Goal: Task Accomplishment & Management: Manage account settings

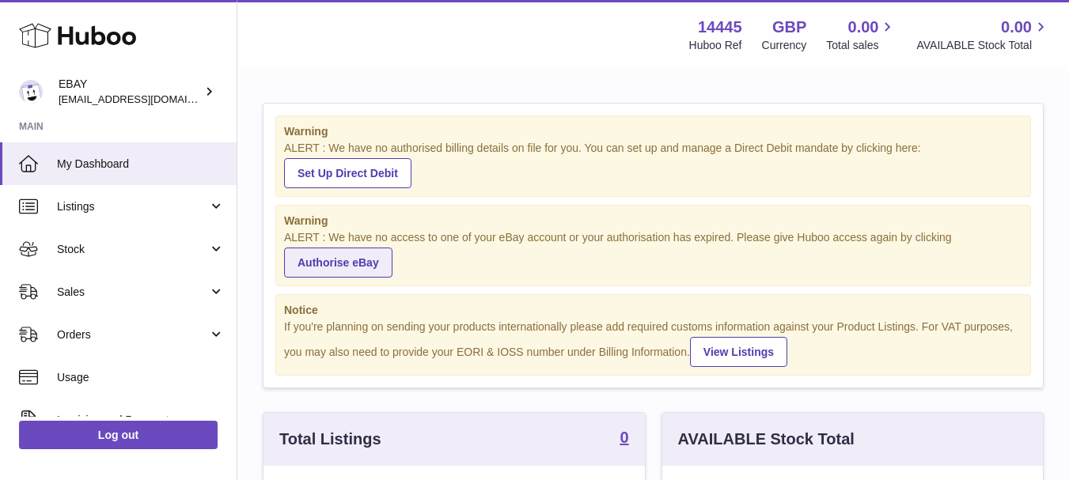
click at [356, 257] on link "Authorise eBay" at bounding box center [338, 263] width 108 height 30
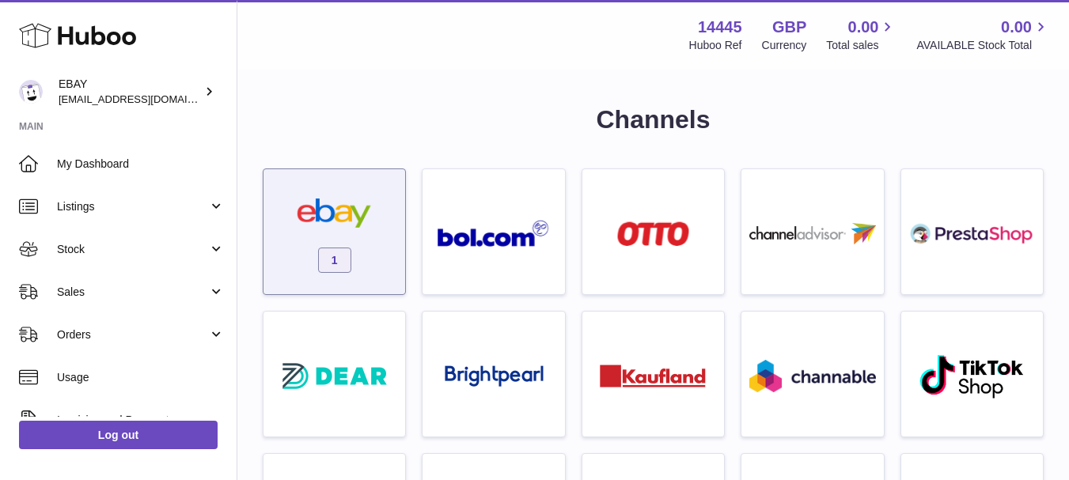
click at [369, 219] on img at bounding box center [334, 214] width 126 height 30
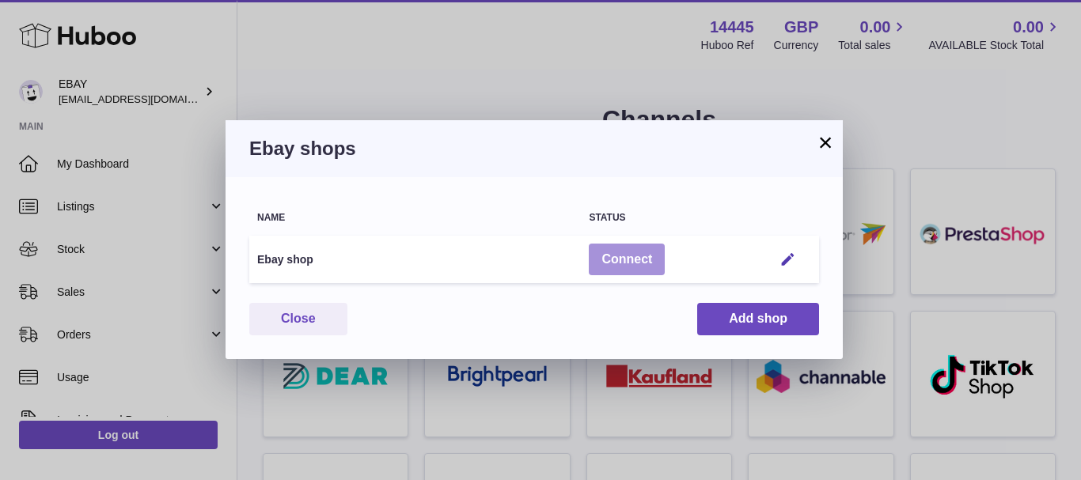
click at [654, 254] on button "Connect" at bounding box center [627, 260] width 76 height 32
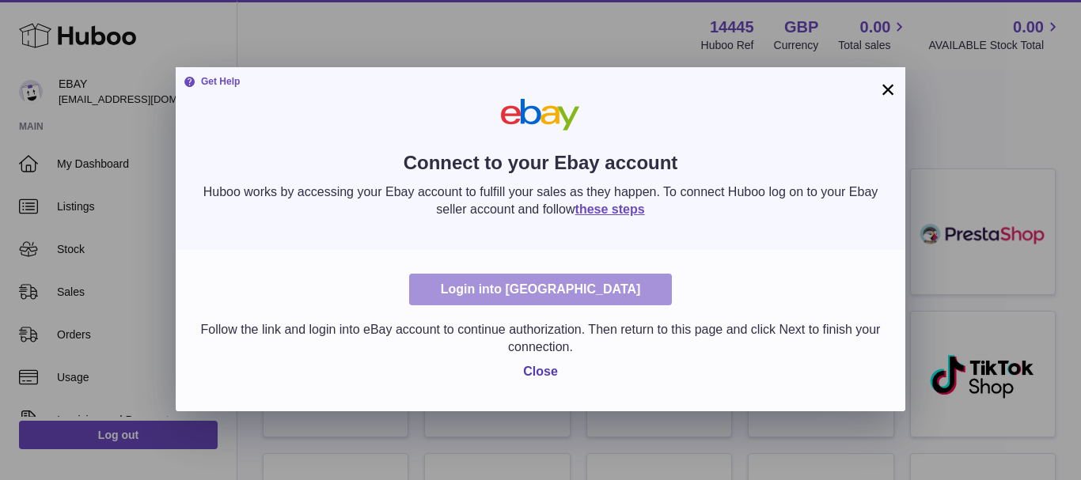
click at [574, 292] on link "Login into Ebay" at bounding box center [540, 290] width 263 height 32
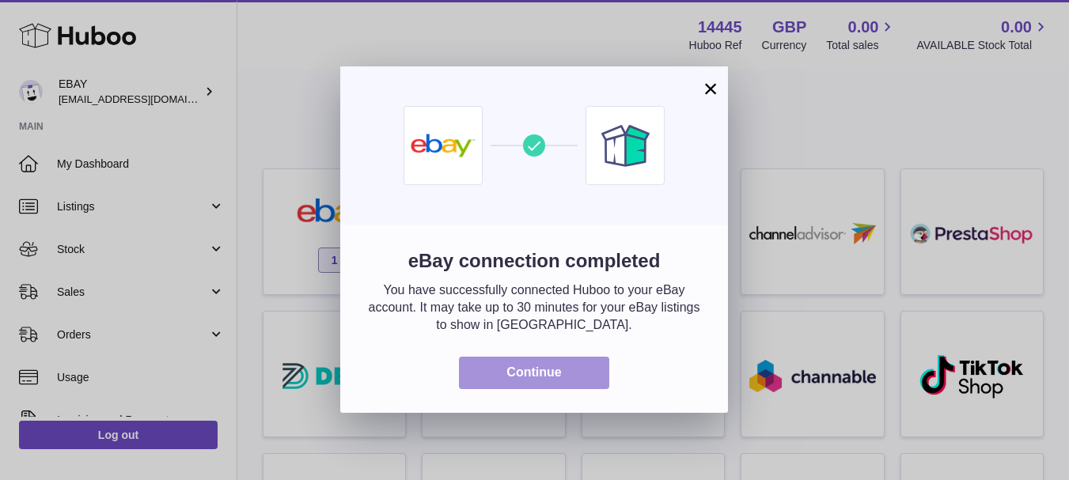
click at [527, 372] on button "Continue" at bounding box center [534, 373] width 150 height 32
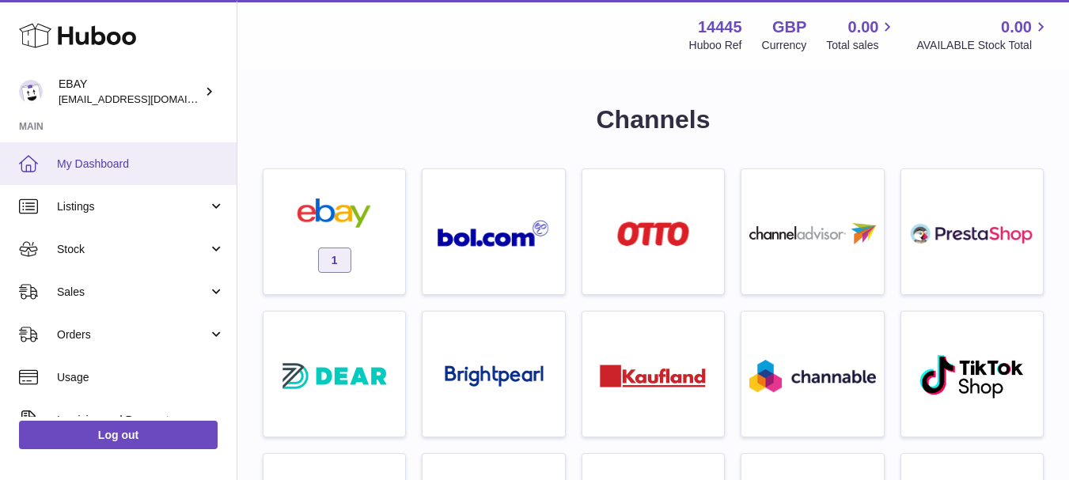
click at [148, 162] on span "My Dashboard" at bounding box center [141, 164] width 168 height 15
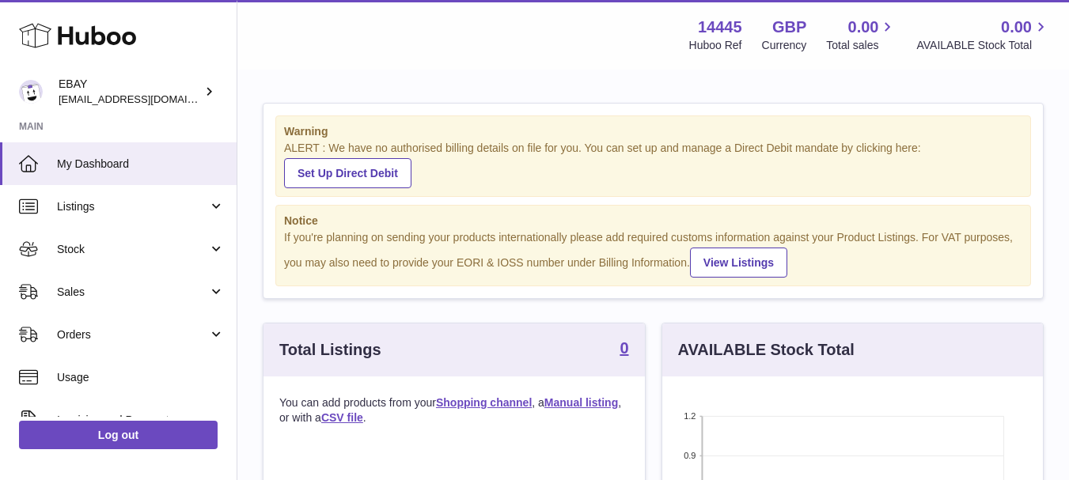
scroll to position [247, 381]
click at [391, 174] on link "Set Up Direct Debit" at bounding box center [347, 173] width 127 height 30
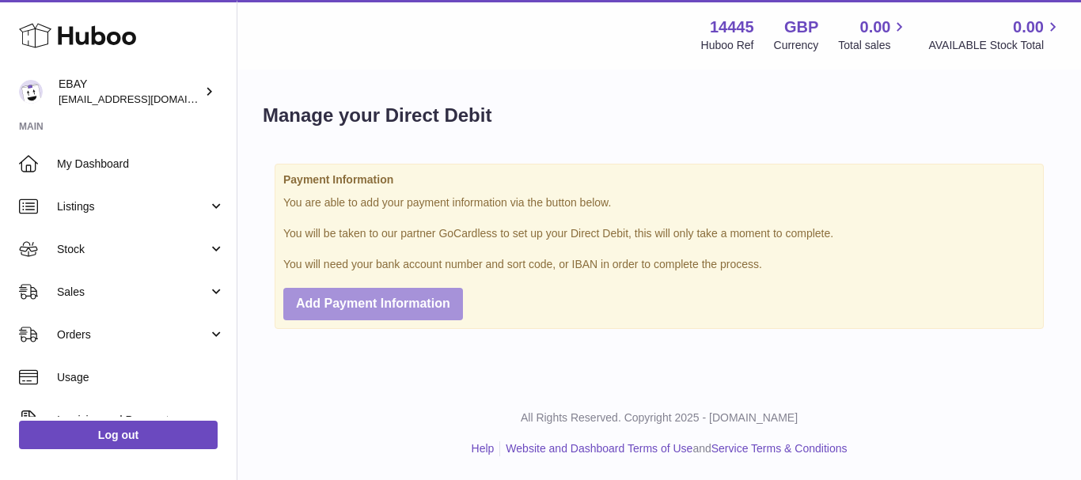
click at [387, 294] on button "Add Payment Information" at bounding box center [373, 304] width 180 height 32
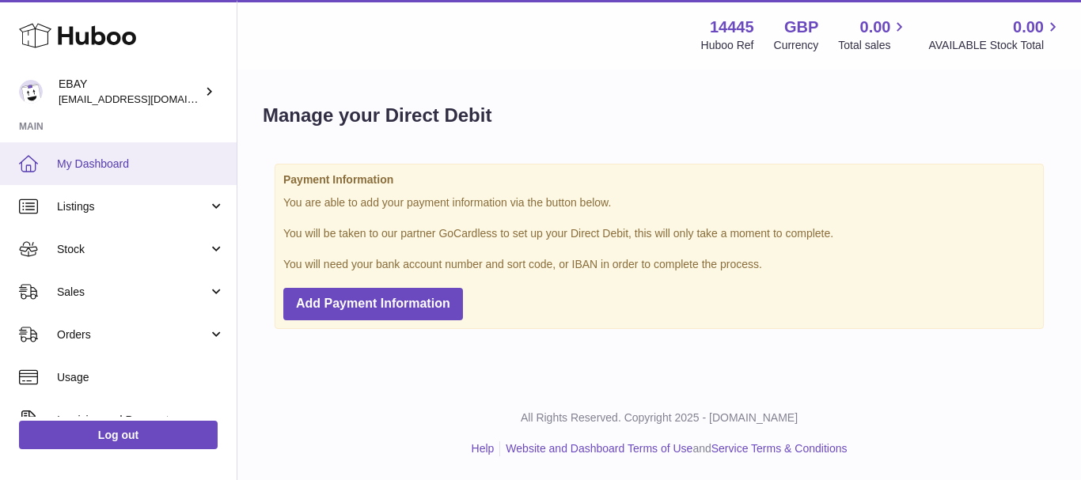
click at [124, 179] on link "My Dashboard" at bounding box center [118, 163] width 237 height 43
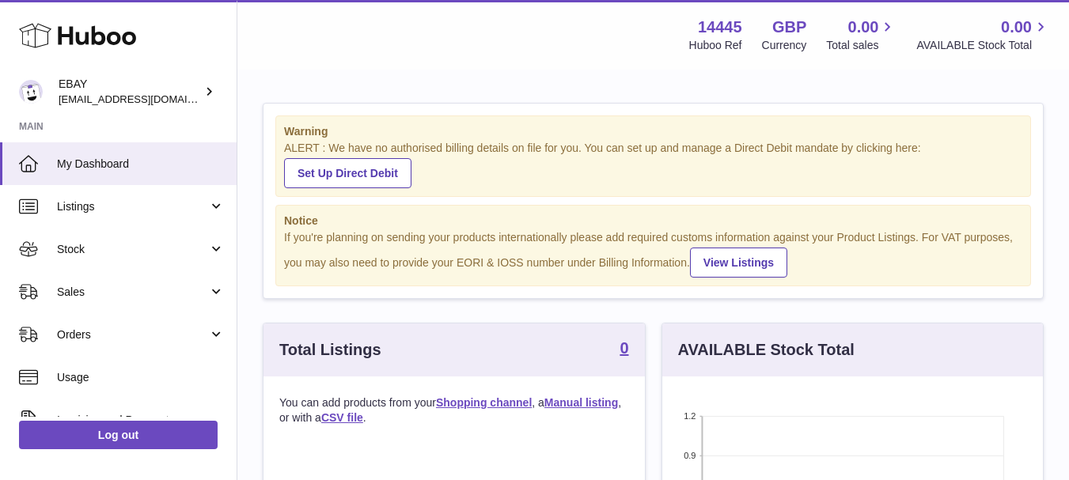
scroll to position [247, 381]
click at [785, 263] on link "View Listings" at bounding box center [738, 263] width 97 height 30
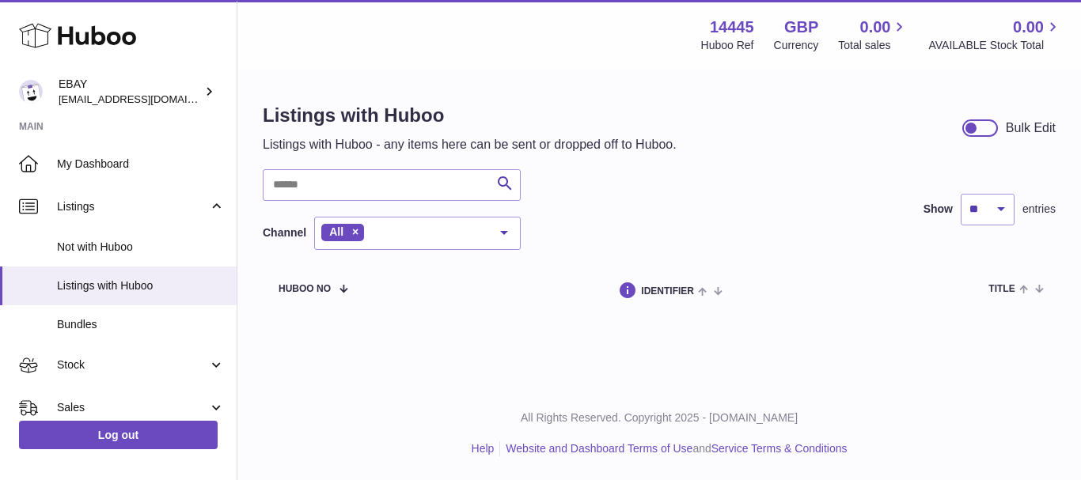
click at [494, 233] on div at bounding box center [504, 233] width 32 height 30
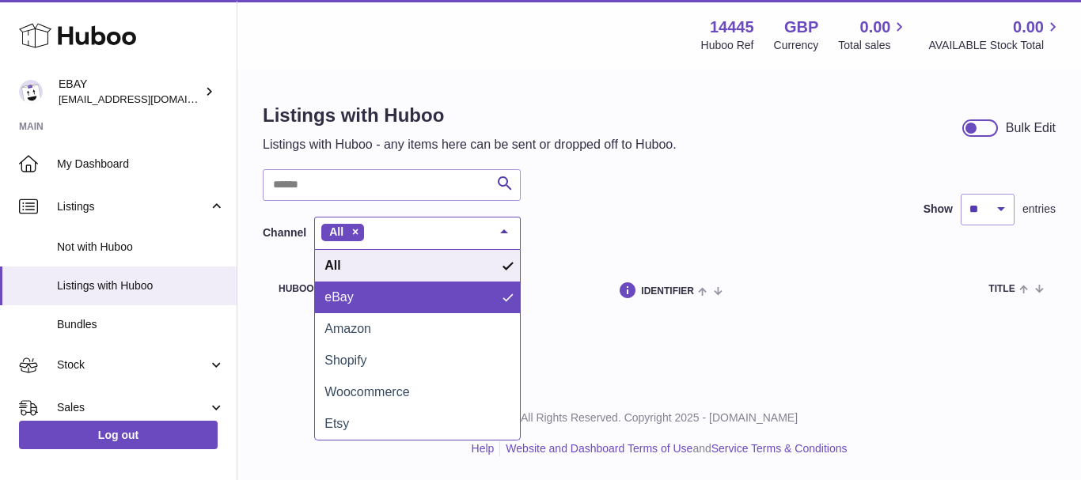
click at [456, 282] on span "eBay" at bounding box center [417, 298] width 205 height 32
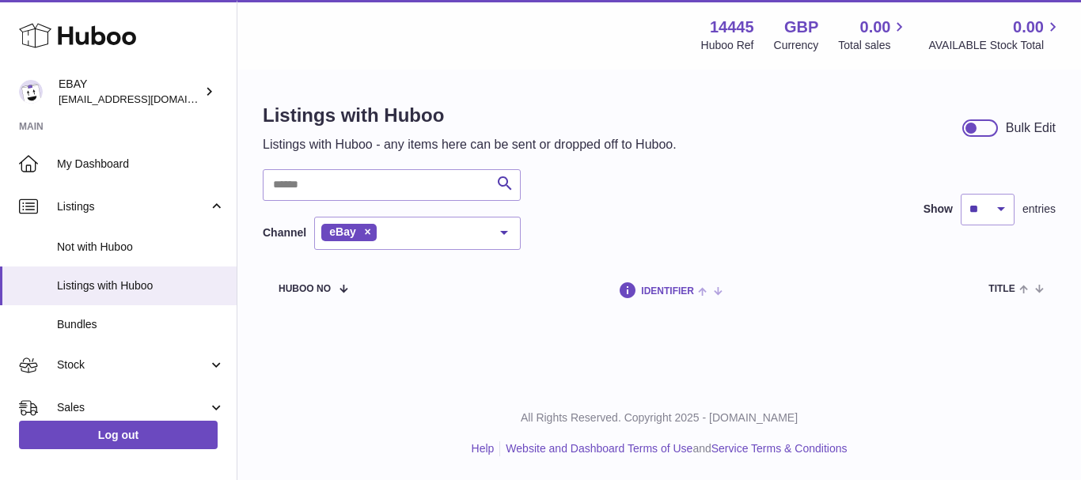
click at [694, 289] on span at bounding box center [706, 290] width 25 height 13
click at [718, 293] on span at bounding box center [711, 290] width 13 height 13
click at [430, 179] on input "text" at bounding box center [392, 185] width 258 height 32
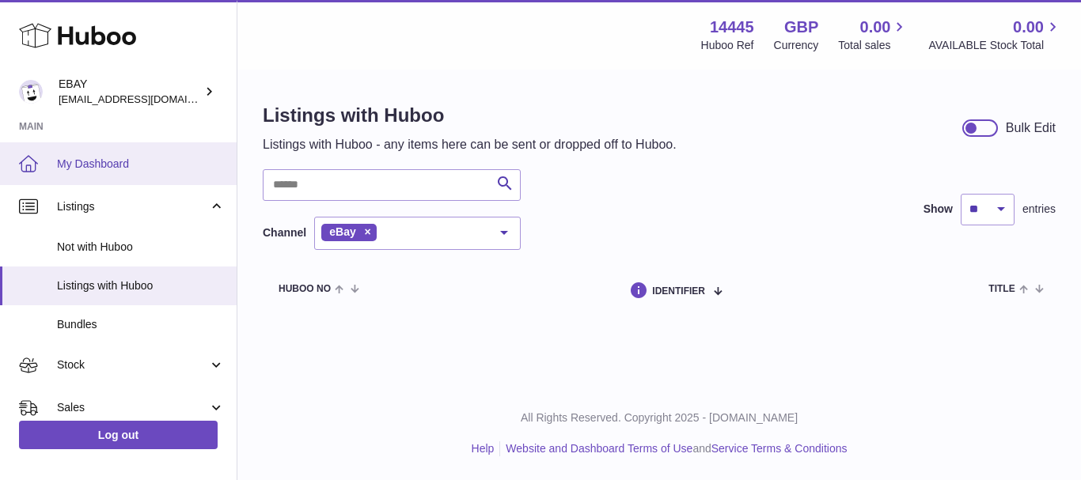
click at [131, 165] on span "My Dashboard" at bounding box center [141, 164] width 168 height 15
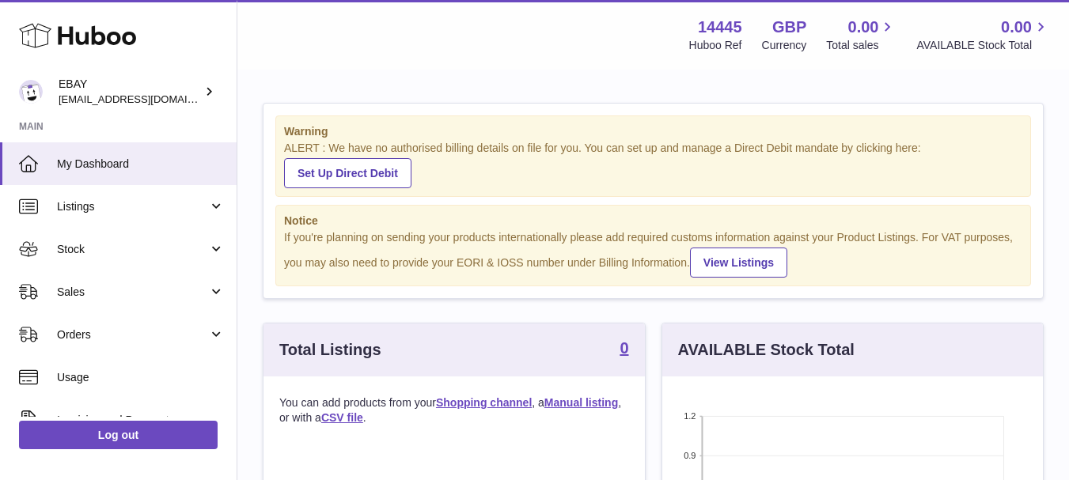
scroll to position [247, 381]
drag, startPoint x: 1040, startPoint y: 124, endPoint x: 1040, endPoint y: 116, distance: 8.7
click at [1040, 116] on div "Warning ALERT : We have no authorised billing details on file for you. You can …" at bounding box center [652, 201] width 779 height 195
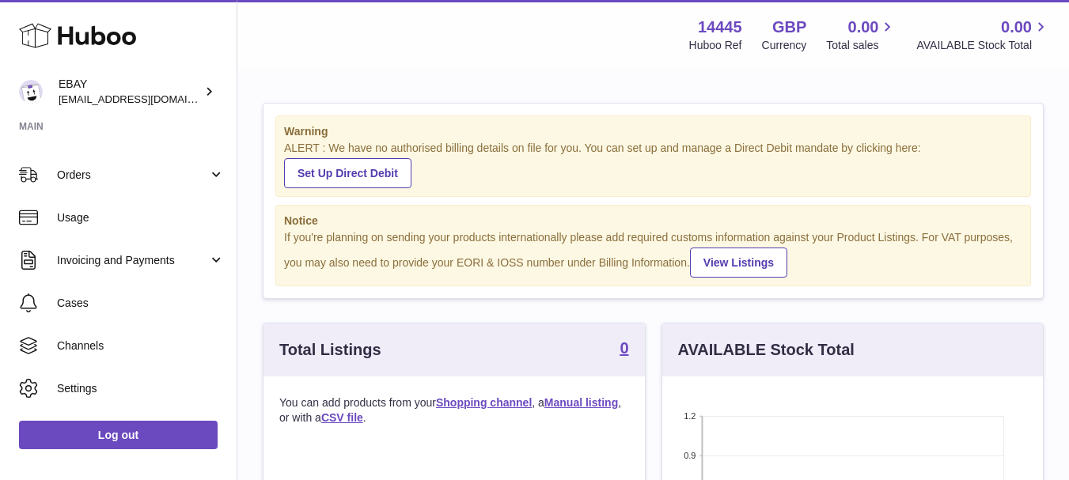
scroll to position [195, 0]
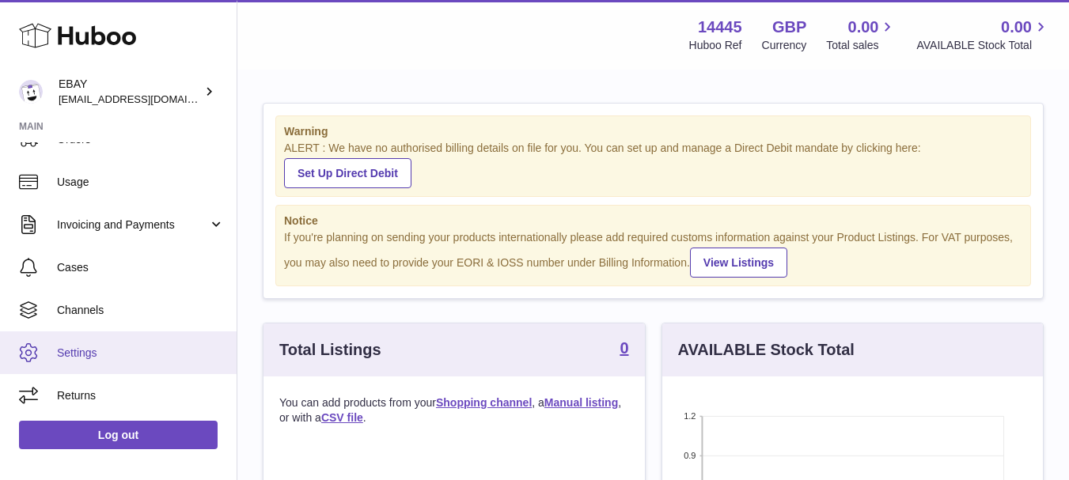
click at [117, 373] on link "Settings" at bounding box center [118, 352] width 237 height 43
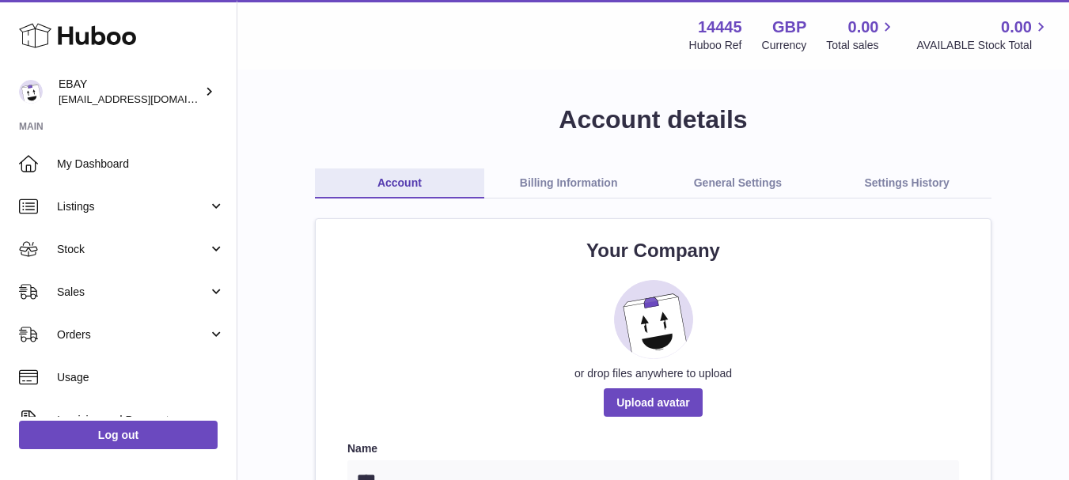
click at [744, 169] on link "General Settings" at bounding box center [737, 184] width 169 height 30
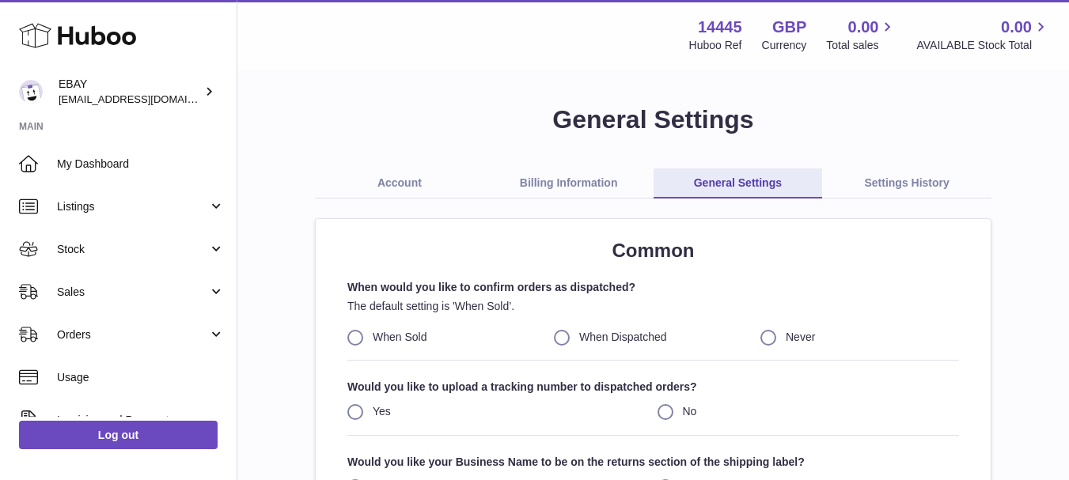
scroll to position [7, 0]
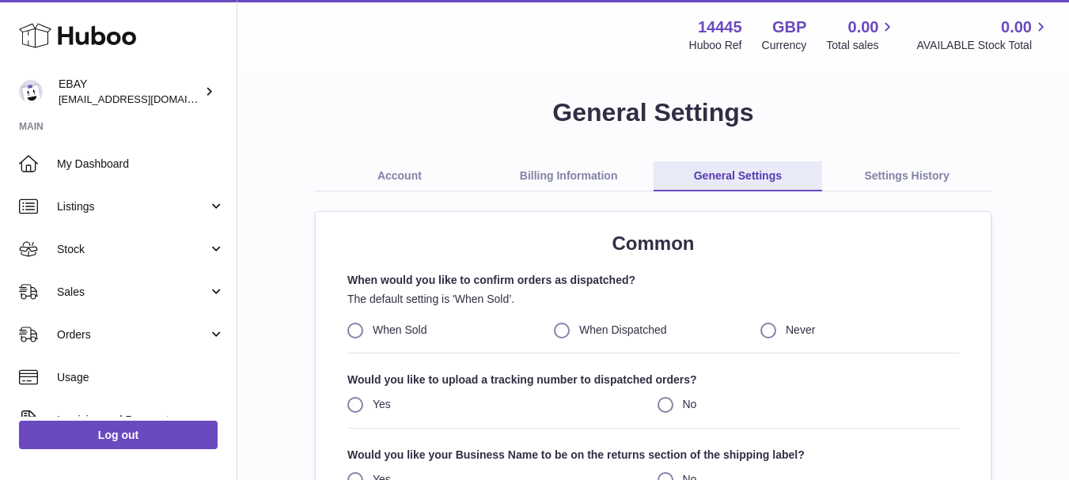
click at [393, 172] on link "Account" at bounding box center [399, 176] width 169 height 30
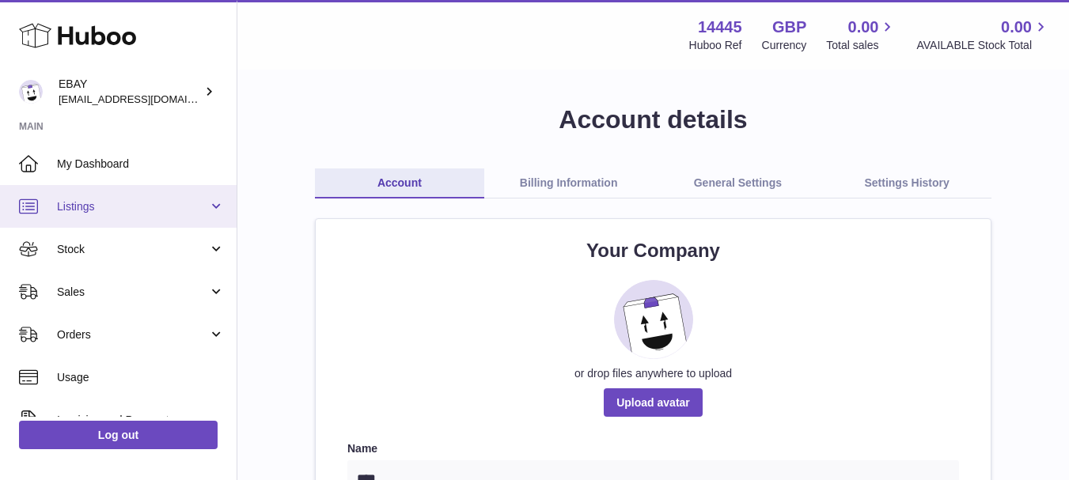
click at [92, 206] on span "Listings" at bounding box center [132, 206] width 151 height 15
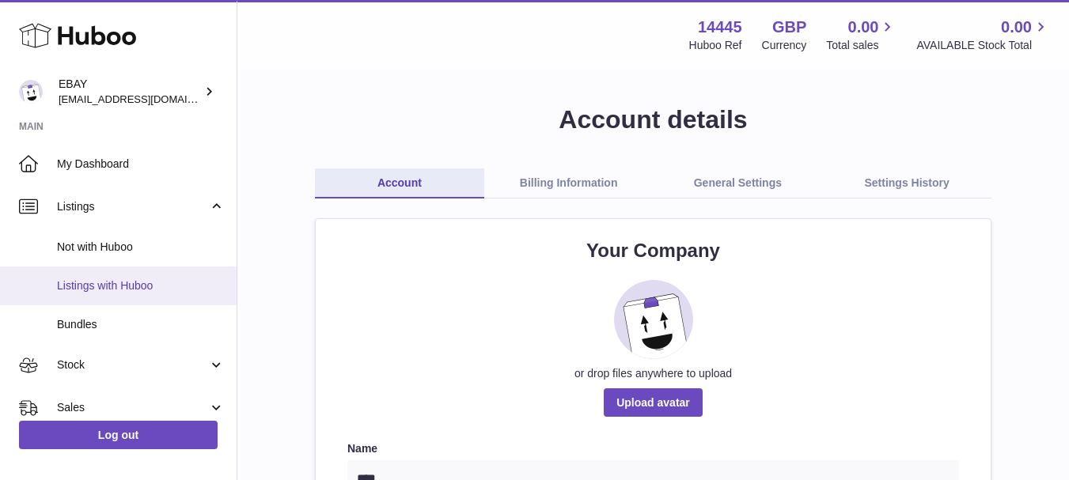
click at [113, 284] on span "Listings with Huboo" at bounding box center [141, 285] width 168 height 15
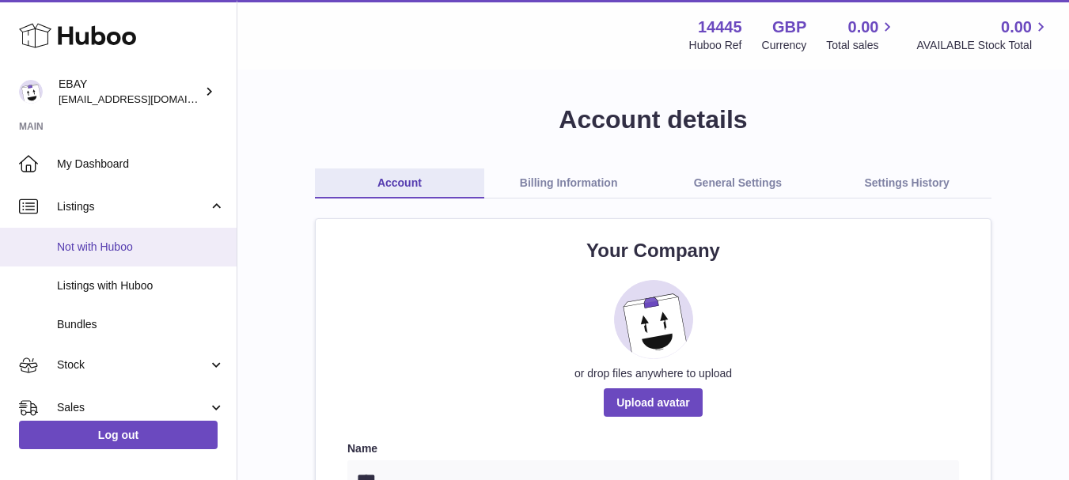
click at [119, 235] on link "Not with Huboo" at bounding box center [118, 247] width 237 height 39
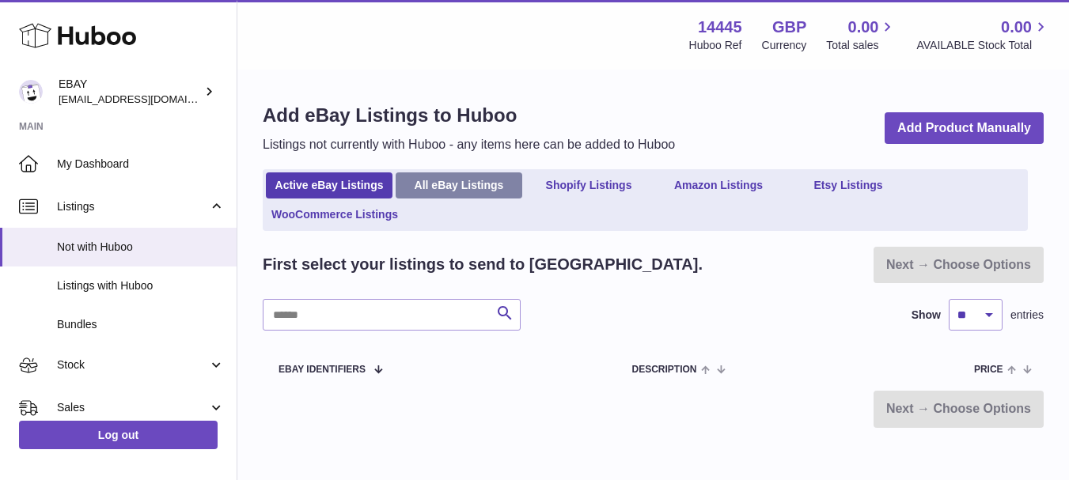
click at [449, 184] on link "All eBay Listings" at bounding box center [459, 185] width 127 height 26
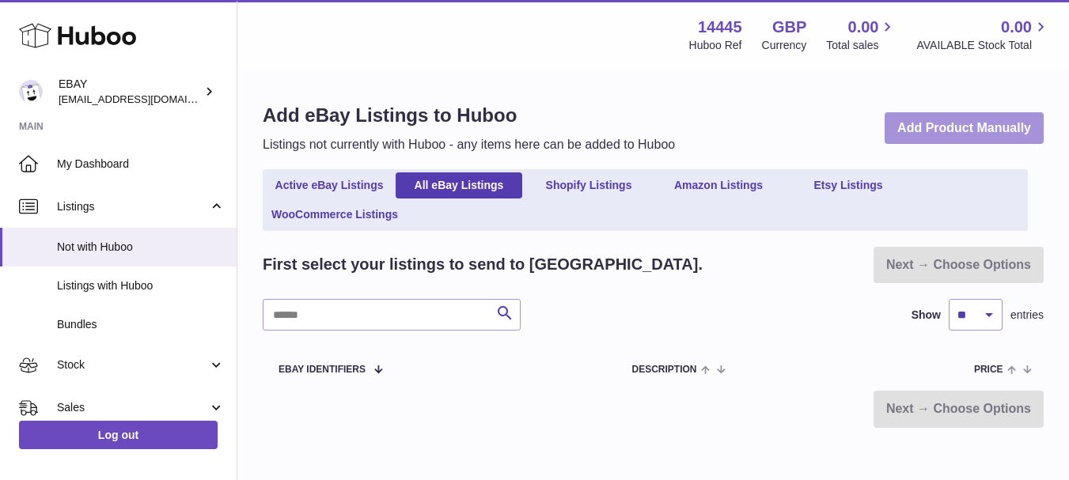
click at [945, 116] on link "Add Product Manually" at bounding box center [963, 128] width 159 height 32
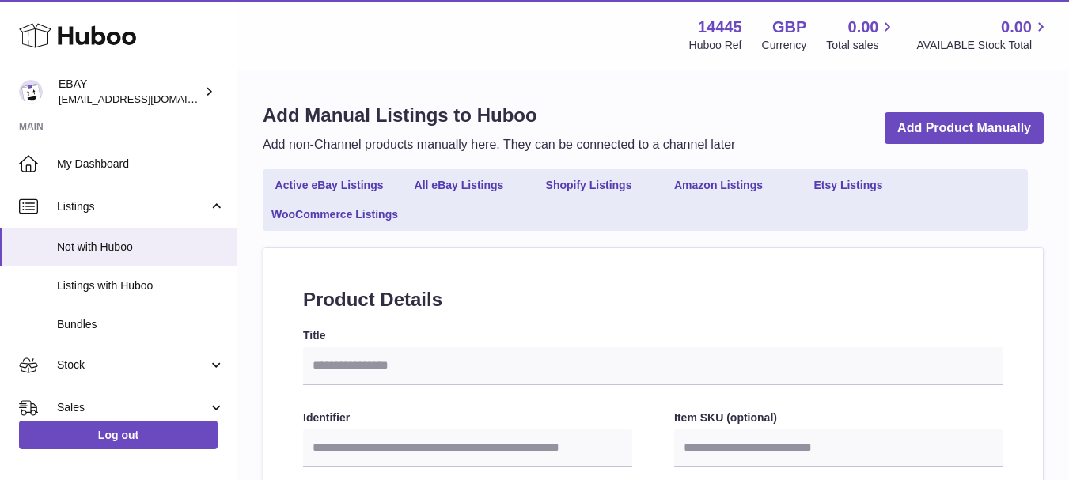
select select
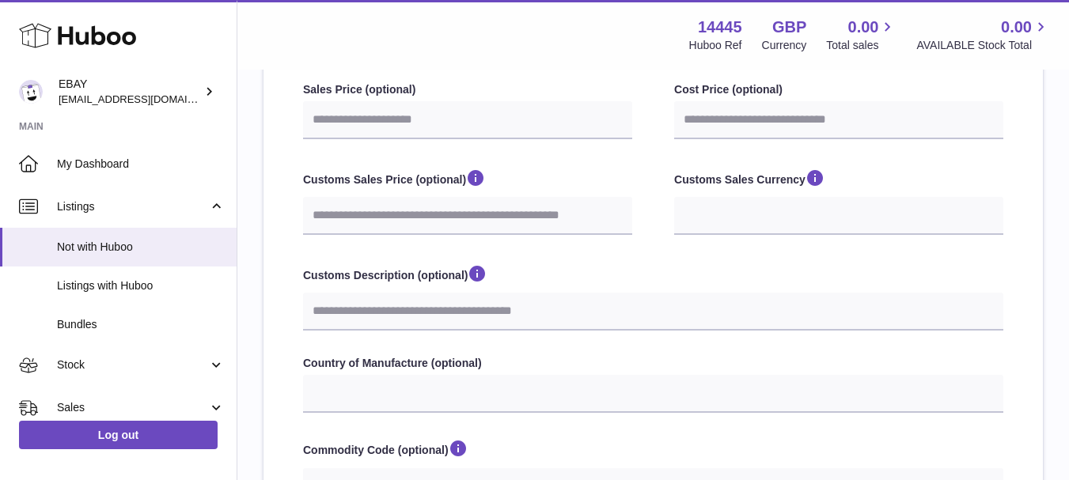
scroll to position [425, 0]
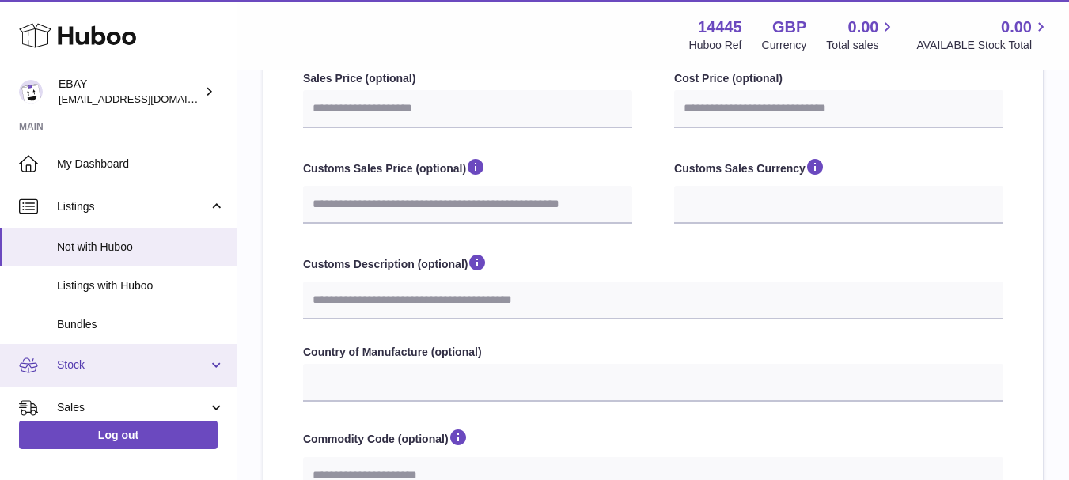
click at [220, 368] on link "Stock" at bounding box center [118, 365] width 237 height 43
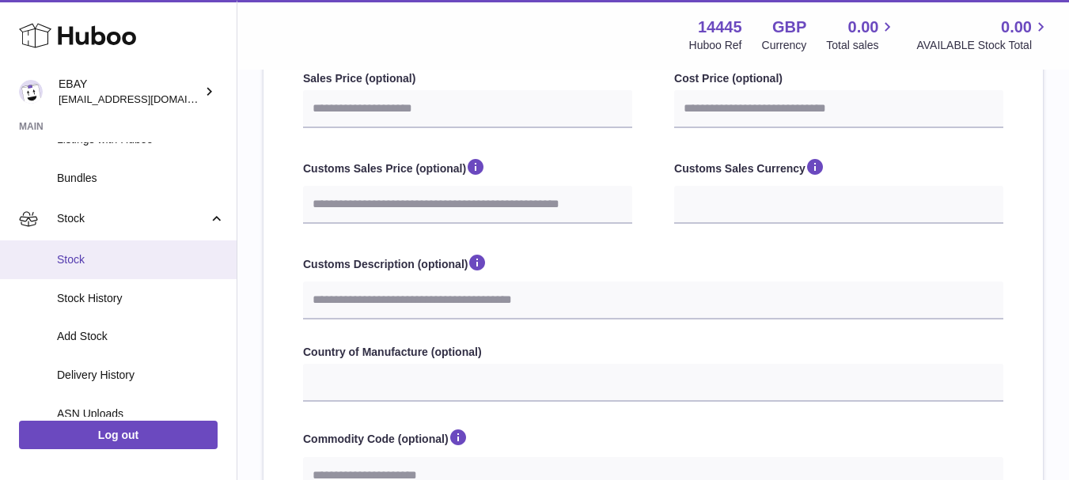
scroll to position [148, 0]
click at [112, 261] on span "Stock" at bounding box center [141, 258] width 168 height 15
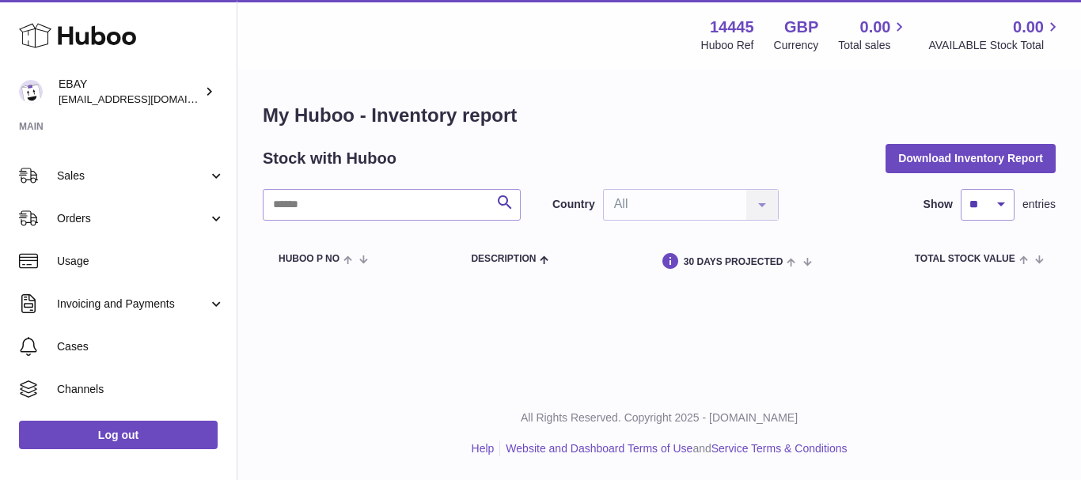
scroll to position [273, 0]
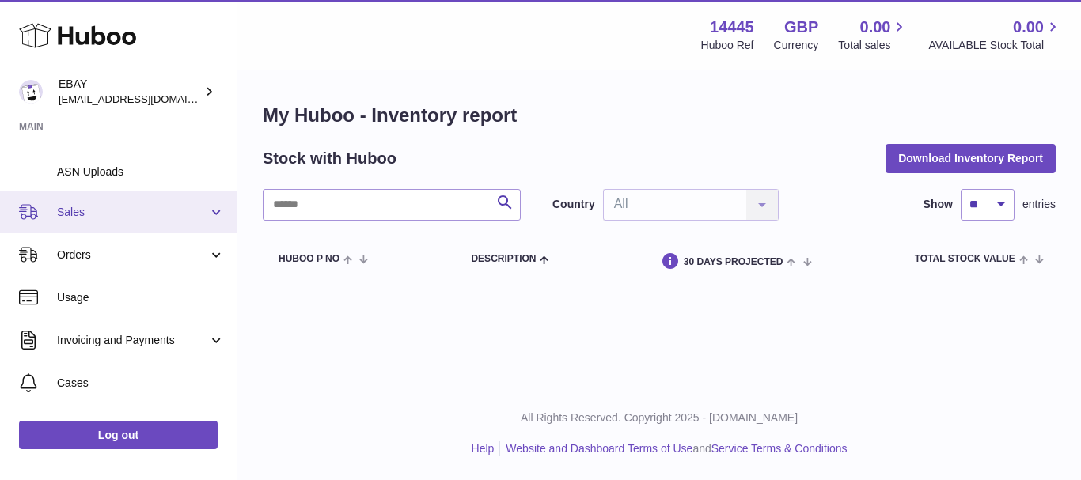
click at [204, 211] on span "Sales" at bounding box center [132, 212] width 151 height 15
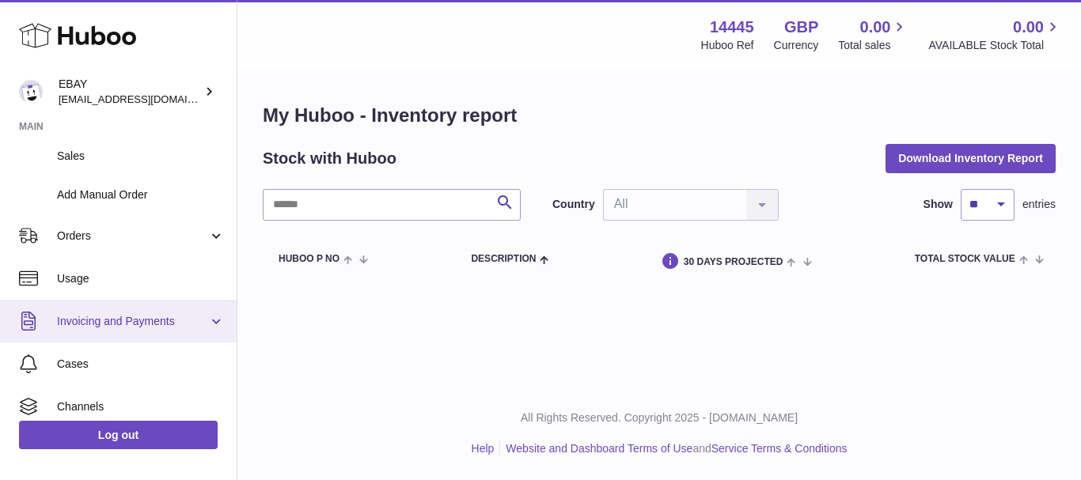
scroll to position [374, 0]
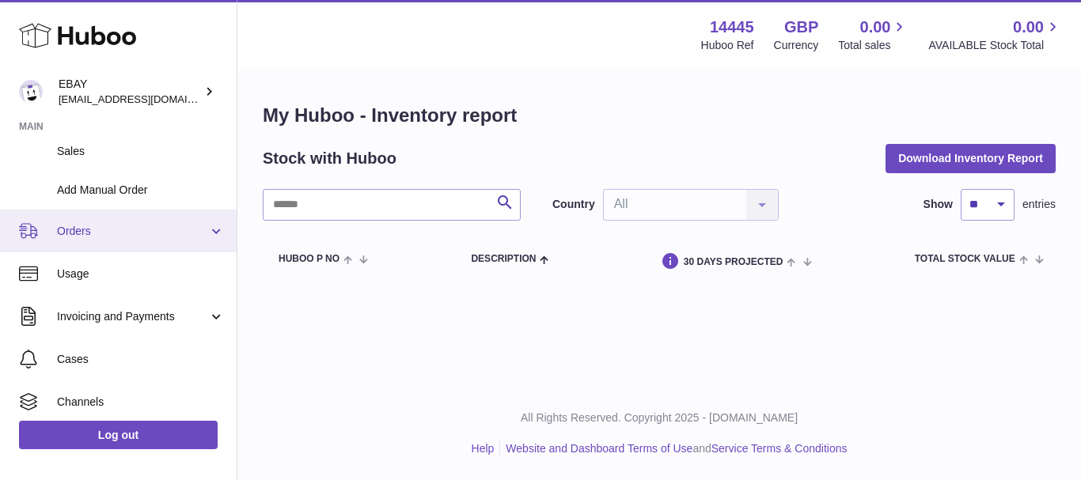
click at [193, 224] on span "Orders" at bounding box center [132, 231] width 151 height 15
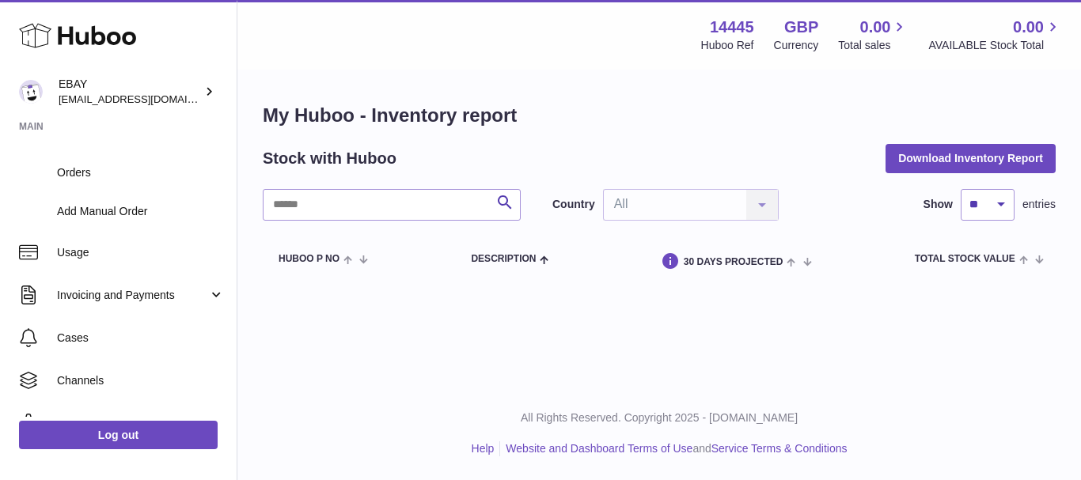
scroll to position [544, 0]
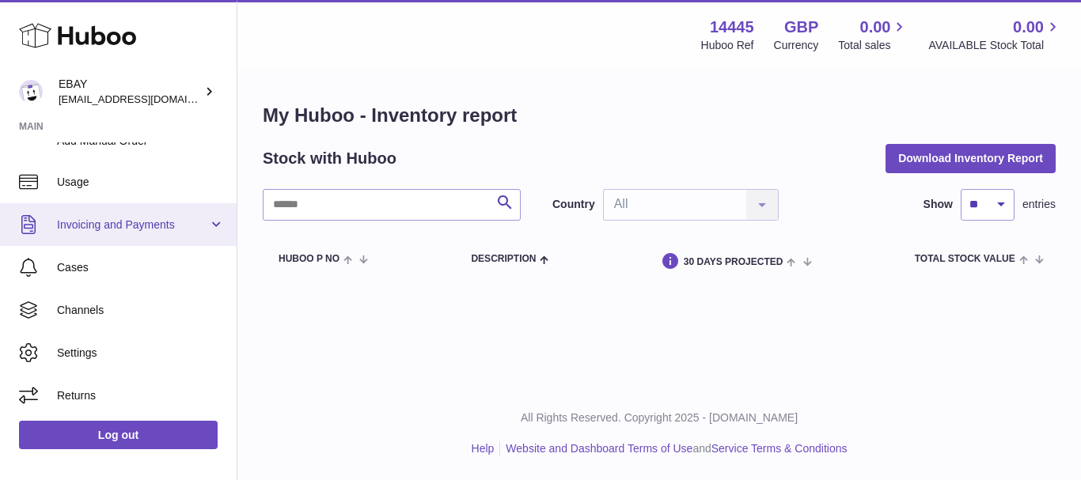
click at [187, 231] on span "Invoicing and Payments" at bounding box center [132, 225] width 151 height 15
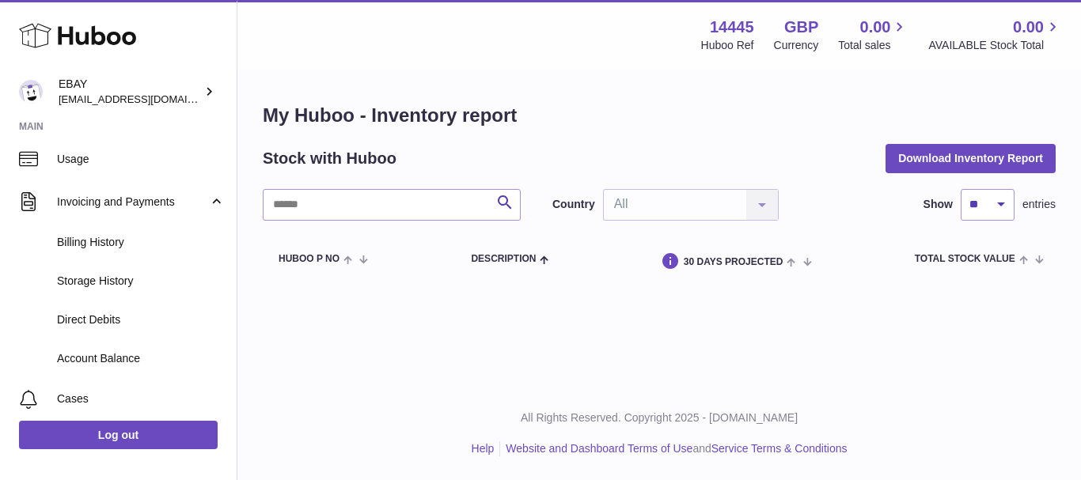
scroll to position [581, 0]
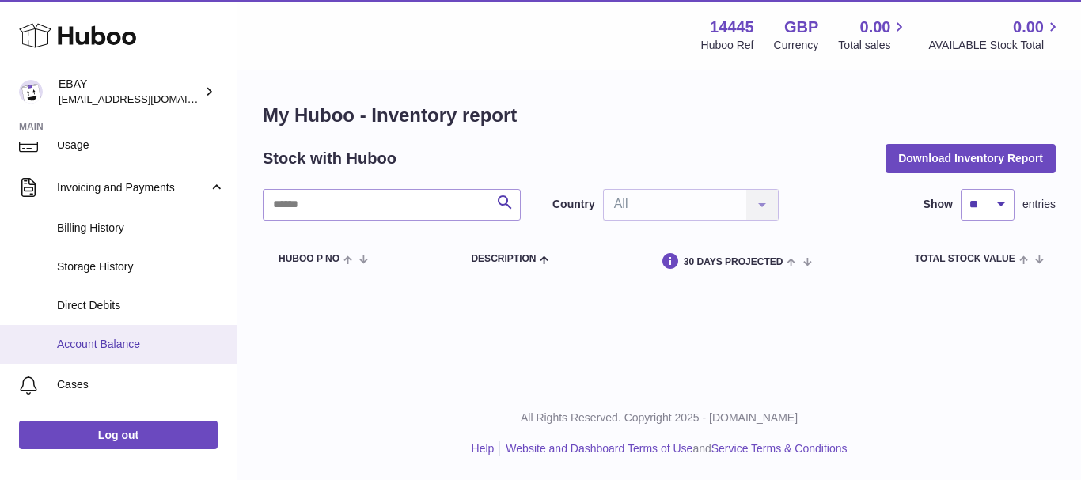
click at [152, 337] on span "Account Balance" at bounding box center [141, 344] width 168 height 15
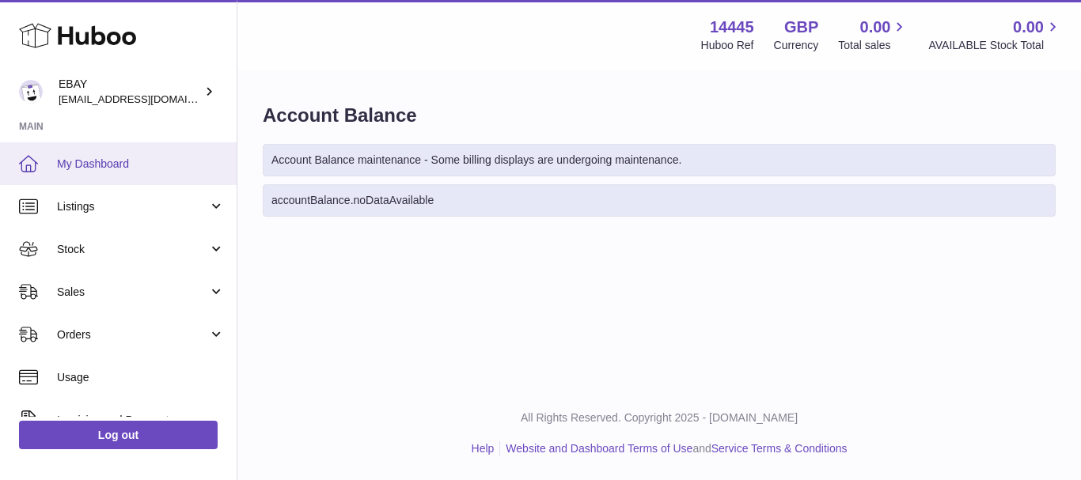
click at [150, 183] on link "My Dashboard" at bounding box center [118, 163] width 237 height 43
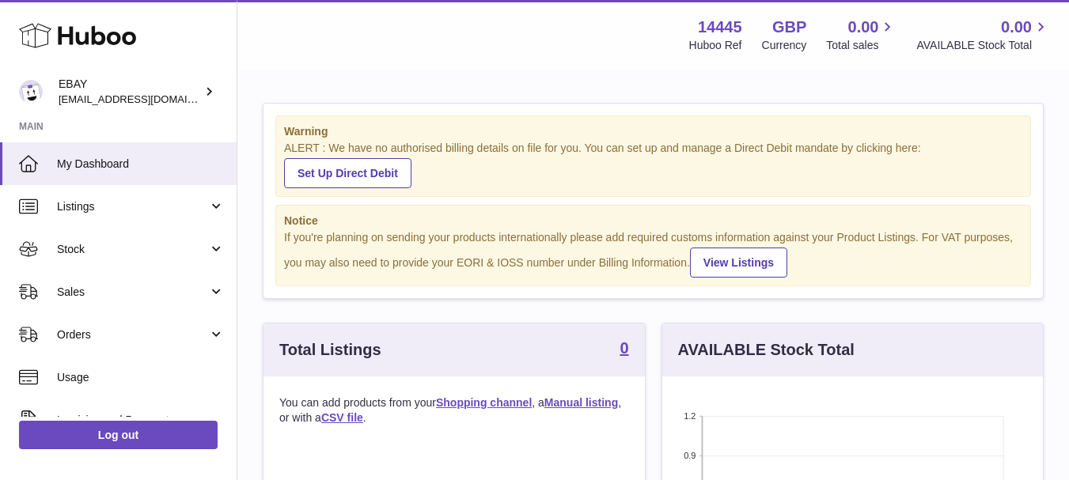
scroll to position [247, 381]
drag, startPoint x: 1044, startPoint y: 153, endPoint x: 1067, endPoint y: 75, distance: 80.9
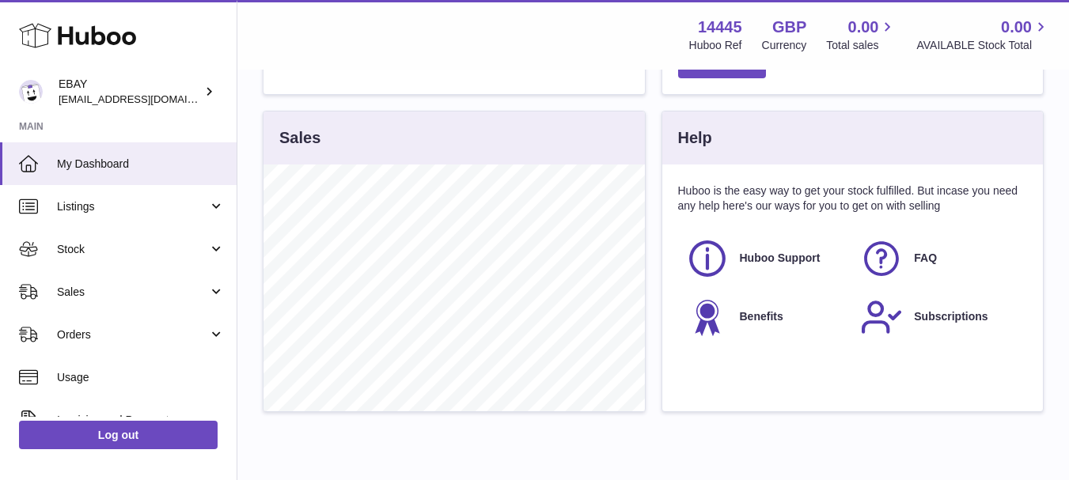
scroll to position [649, 0]
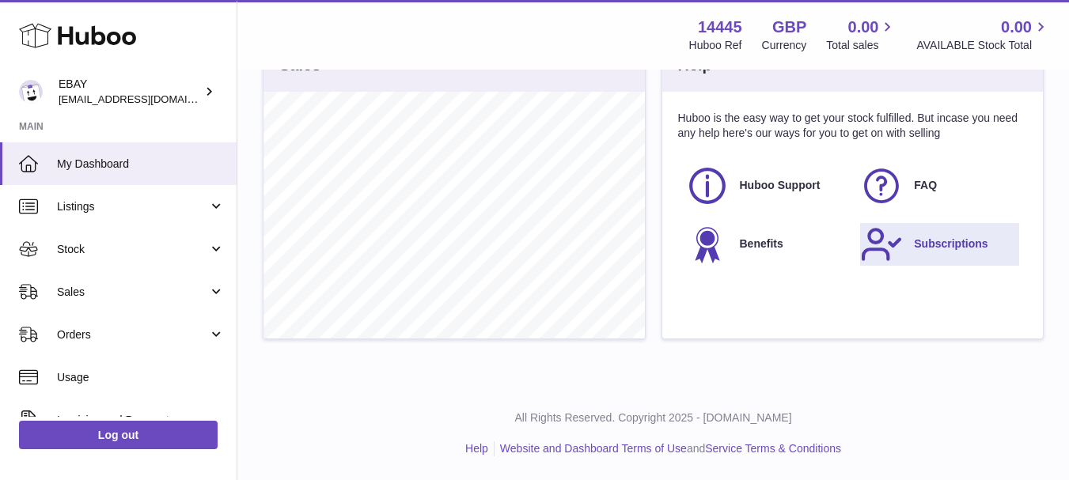
click at [911, 237] on link "Subscriptions" at bounding box center [939, 244] width 159 height 43
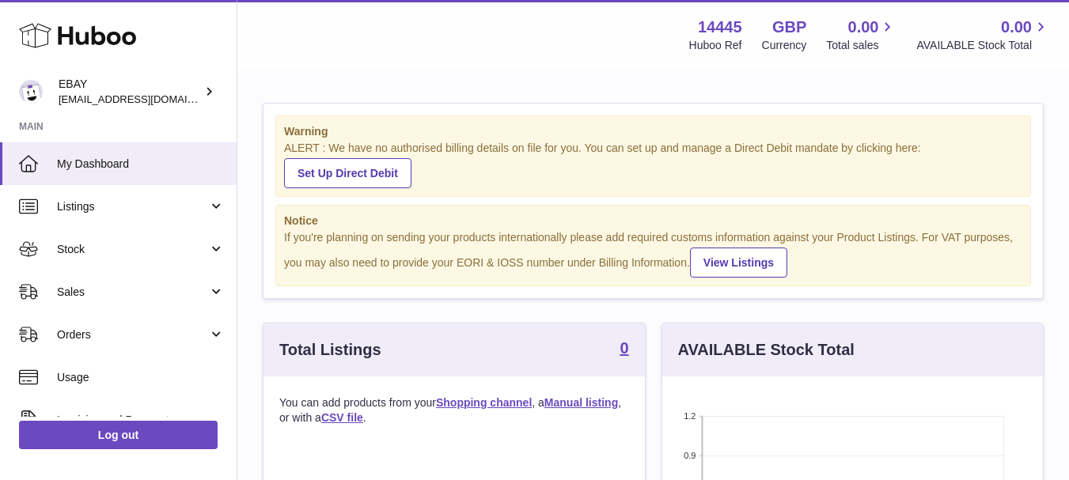
drag, startPoint x: 1066, startPoint y: 78, endPoint x: 1080, endPoint y: 72, distance: 15.3
click at [1069, 72] on html ".st0{fill:#141414;}" at bounding box center [534, 240] width 1069 height 480
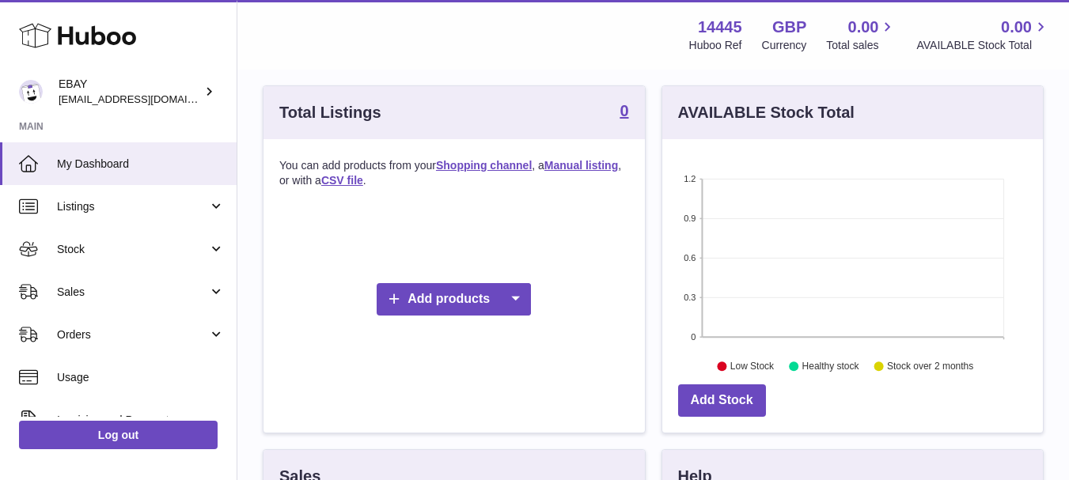
scroll to position [271, 0]
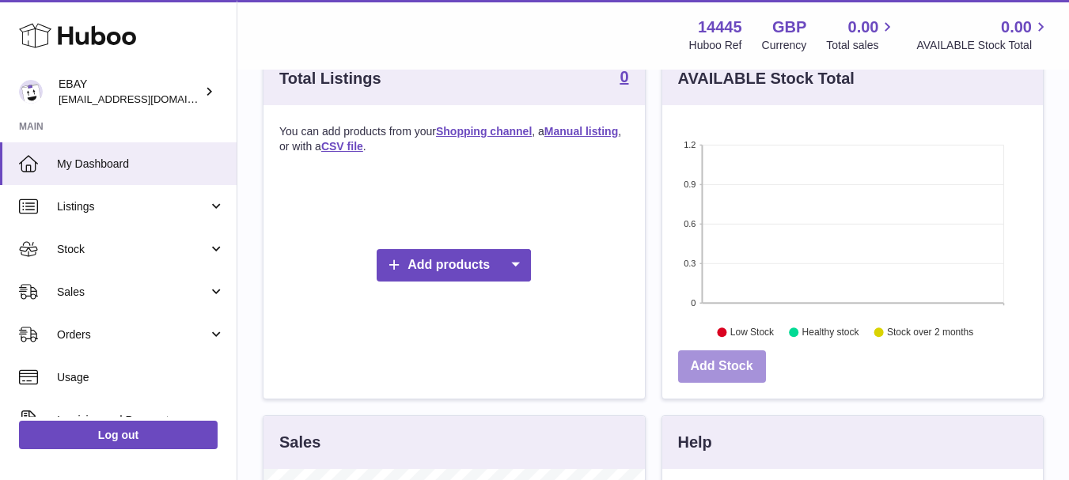
click at [746, 353] on link "Add Stock" at bounding box center [722, 366] width 88 height 32
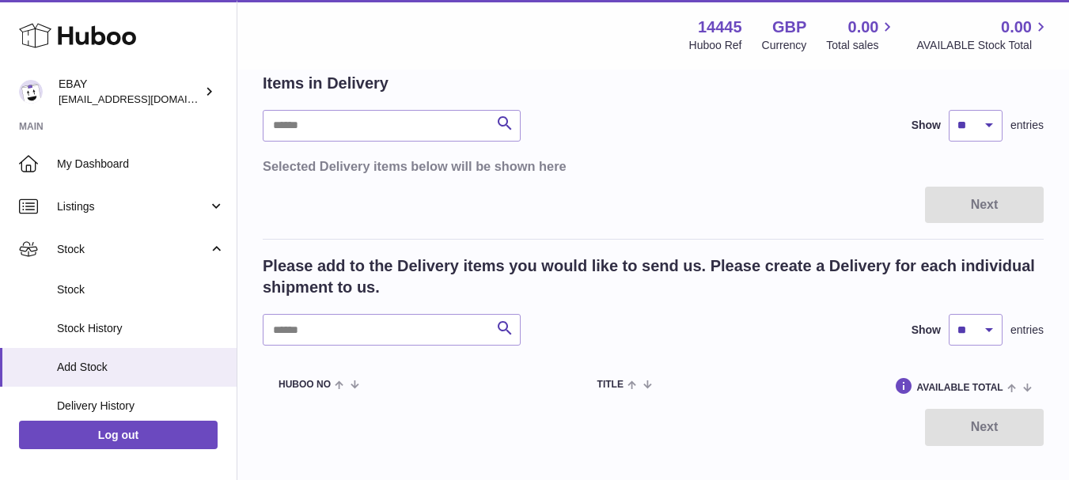
scroll to position [157, 0]
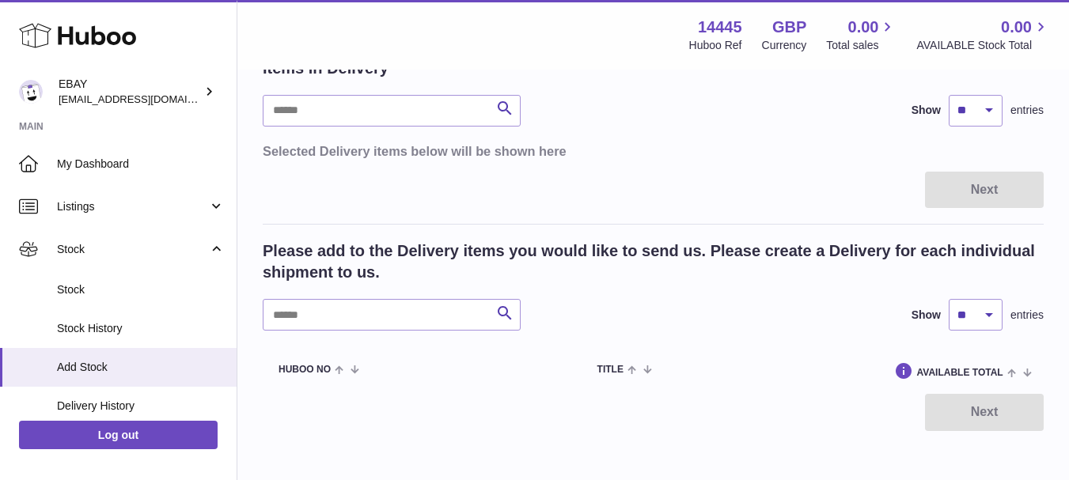
drag, startPoint x: 1062, startPoint y: 242, endPoint x: 1008, endPoint y: 186, distance: 78.3
click at [1008, 186] on div "Create stock delivery - upload to Huboo the delivery details and expected incom…" at bounding box center [652, 188] width 831 height 549
click at [808, 153] on h3 "Selected Delivery items below will be shown here" at bounding box center [653, 150] width 781 height 17
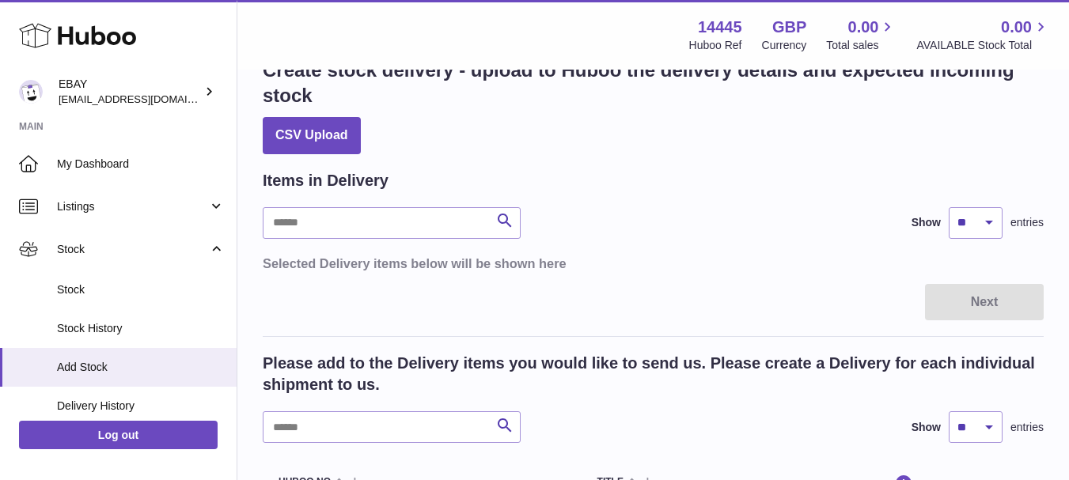
scroll to position [0, 0]
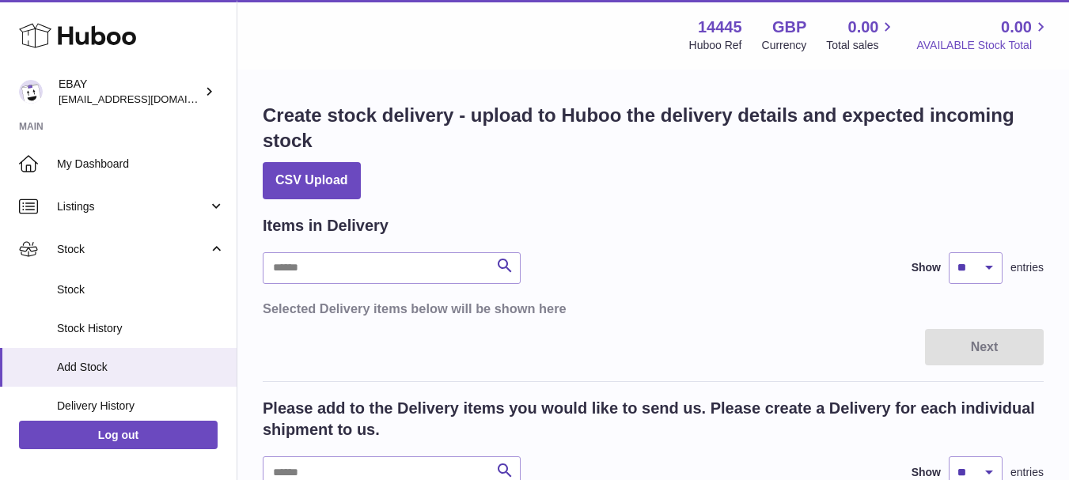
click at [995, 38] on span "AVAILABLE Stock Total" at bounding box center [983, 45] width 134 height 15
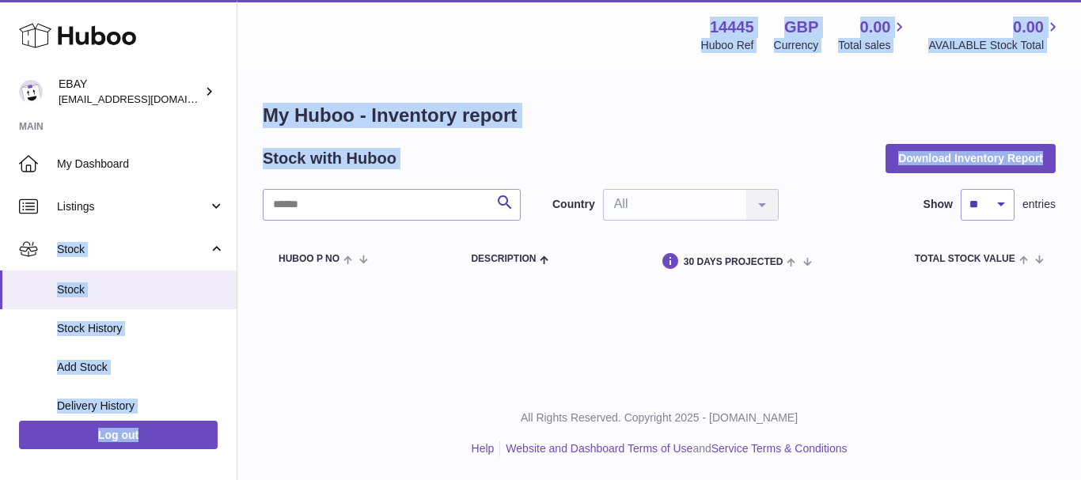
drag, startPoint x: 237, startPoint y: 198, endPoint x: 248, endPoint y: 196, distance: 12.0
click at [248, 196] on div "Huboo EBAY [EMAIL_ADDRESS][DOMAIN_NAME] Main My Dashboard Listings Not with Hub…" at bounding box center [540, 240] width 1081 height 480
click at [248, 196] on div "My Huboo - Inventory report Stock with Huboo Download Inventory Report Search C…" at bounding box center [658, 193] width 843 height 244
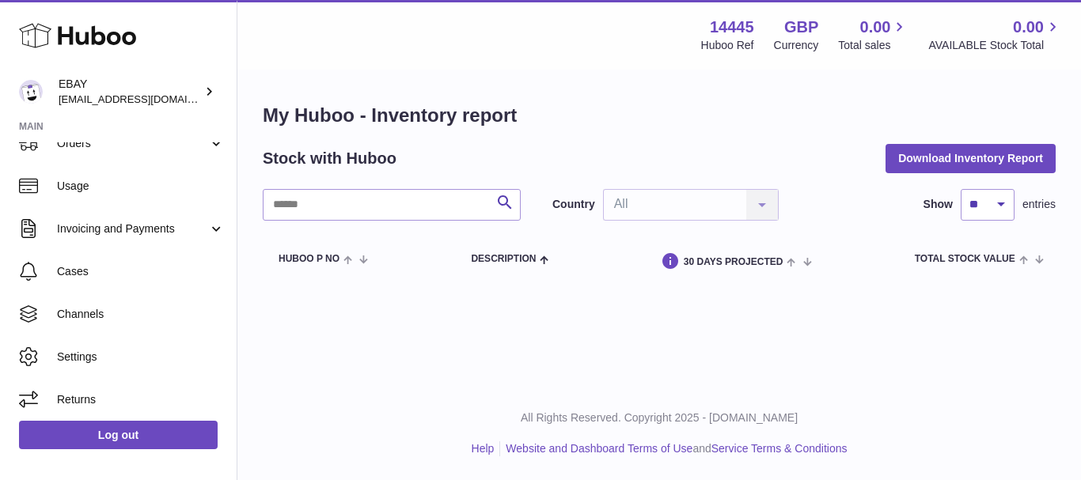
scroll to position [388, 0]
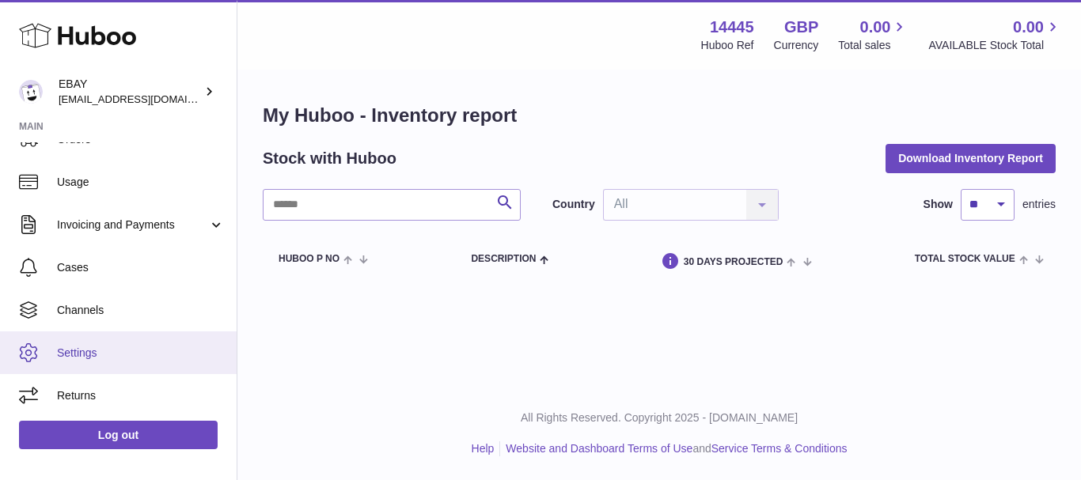
click at [100, 356] on span "Settings" at bounding box center [141, 353] width 168 height 15
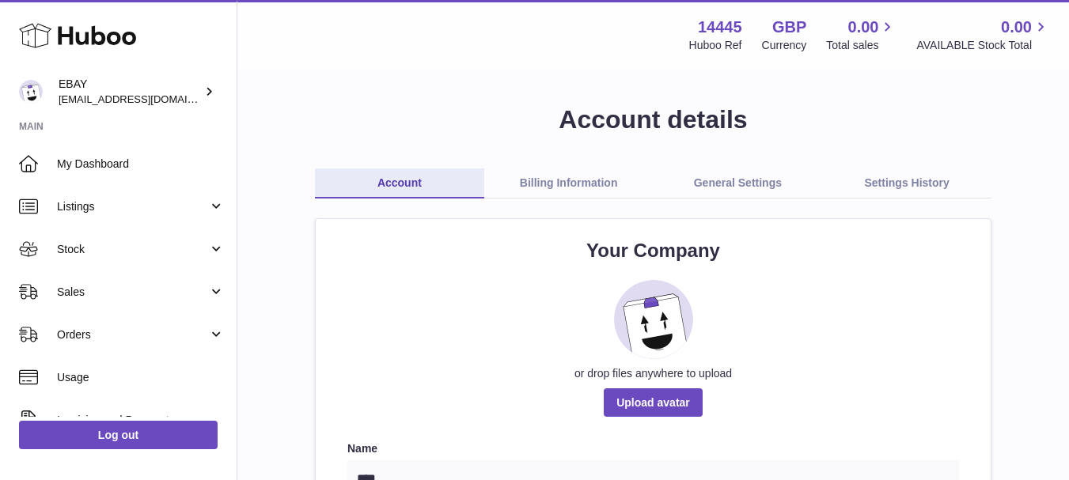
click at [889, 171] on link "Settings History" at bounding box center [906, 184] width 169 height 30
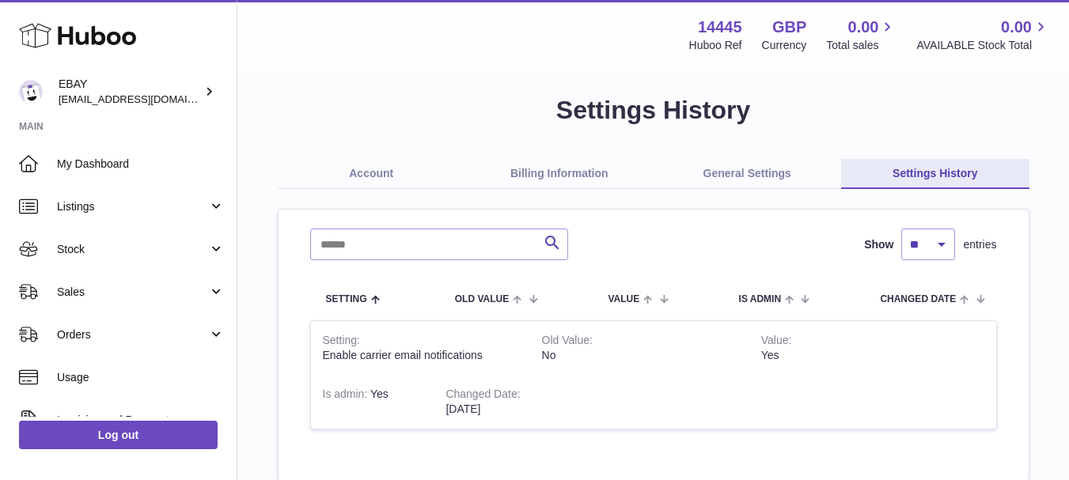
scroll to position [9, 0]
click at [733, 177] on link "General Settings" at bounding box center [747, 175] width 188 height 30
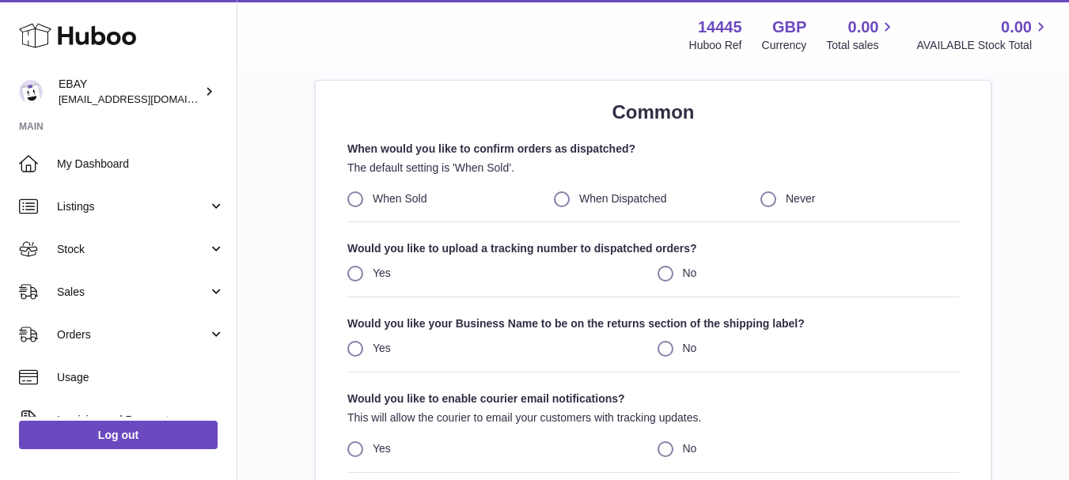
scroll to position [142, 0]
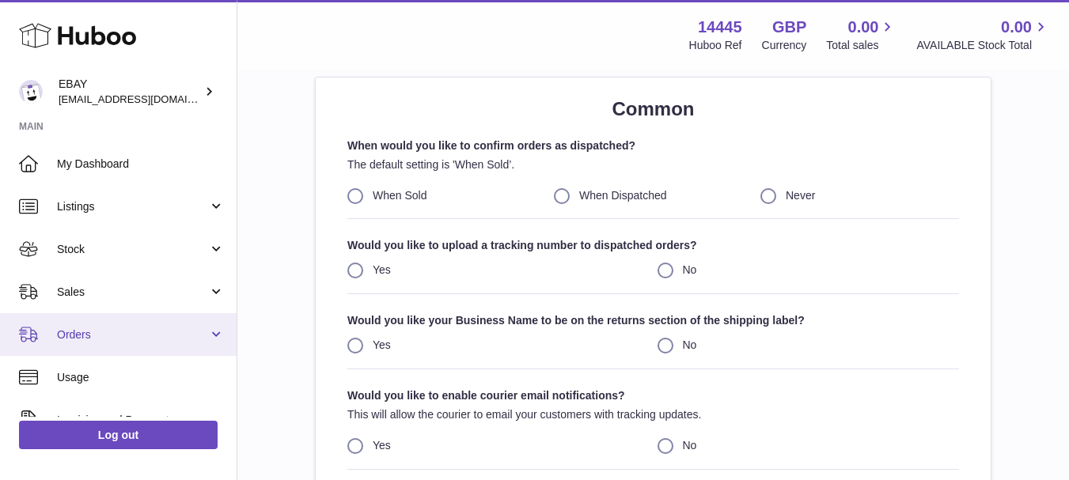
click at [103, 326] on link "Orders" at bounding box center [118, 334] width 237 height 43
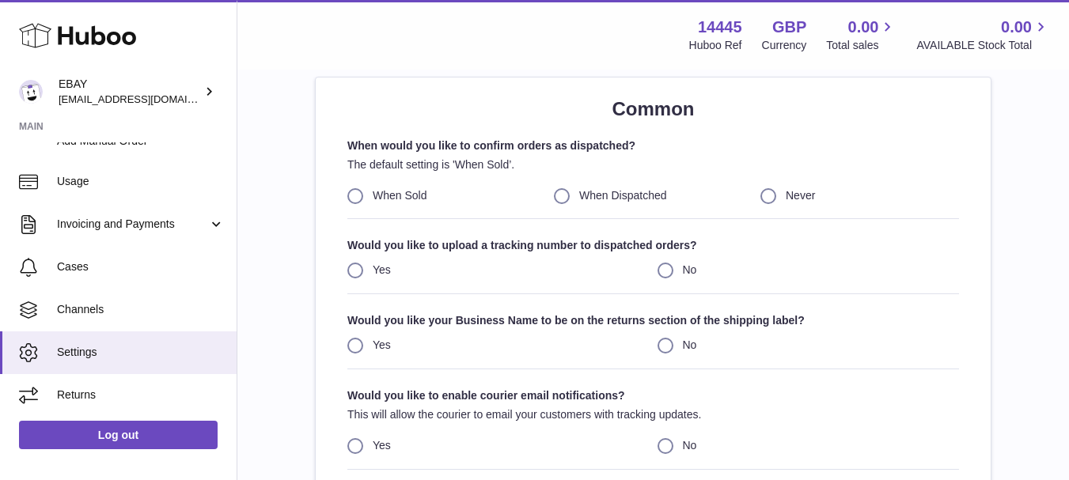
scroll to position [0, 0]
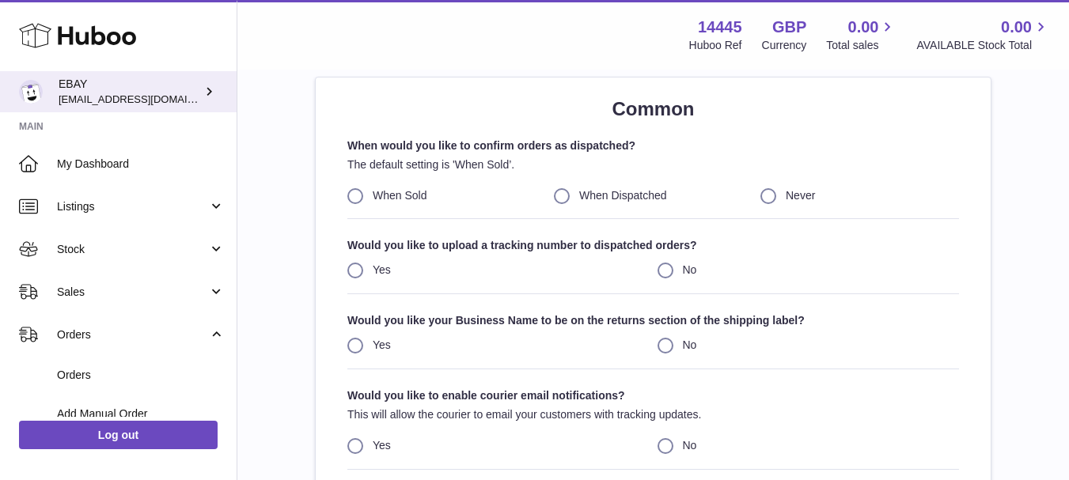
click at [142, 109] on link "EBAY [EMAIL_ADDRESS][DOMAIN_NAME]" at bounding box center [118, 91] width 237 height 41
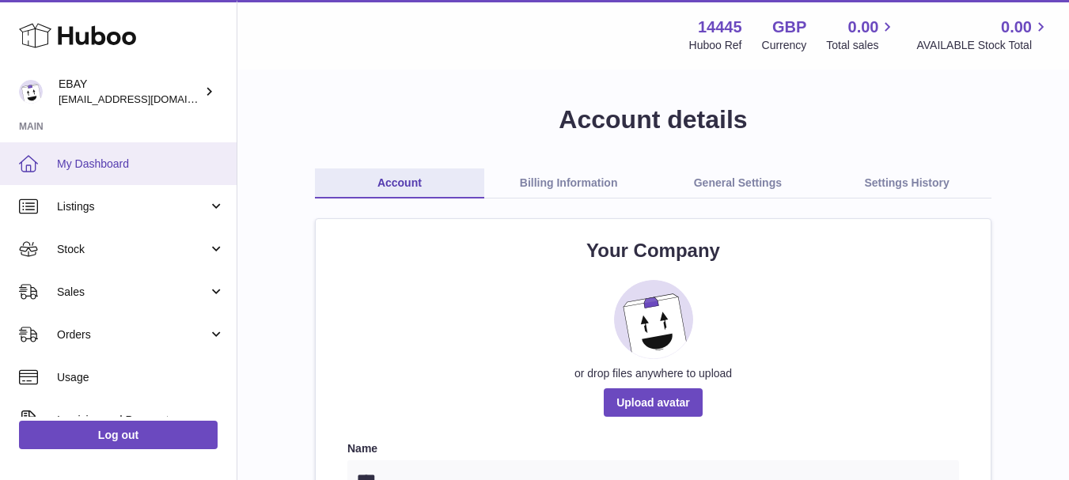
click at [93, 165] on span "My Dashboard" at bounding box center [141, 164] width 168 height 15
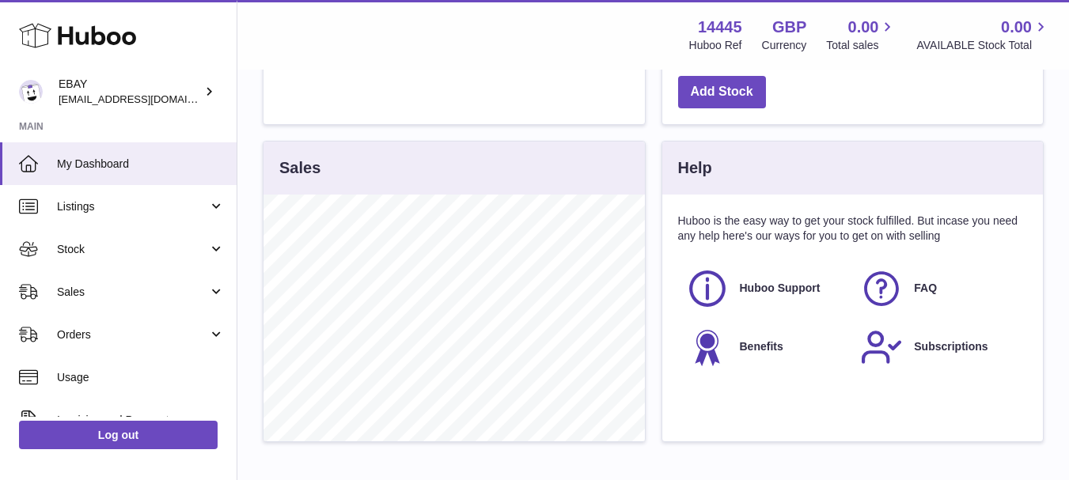
scroll to position [558, 0]
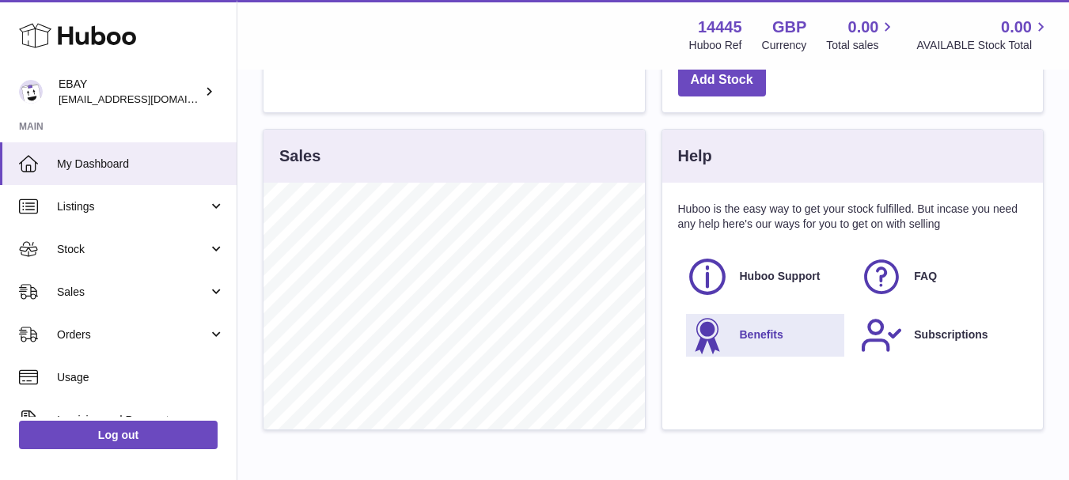
click at [771, 344] on link "Benefits" at bounding box center [765, 335] width 159 height 43
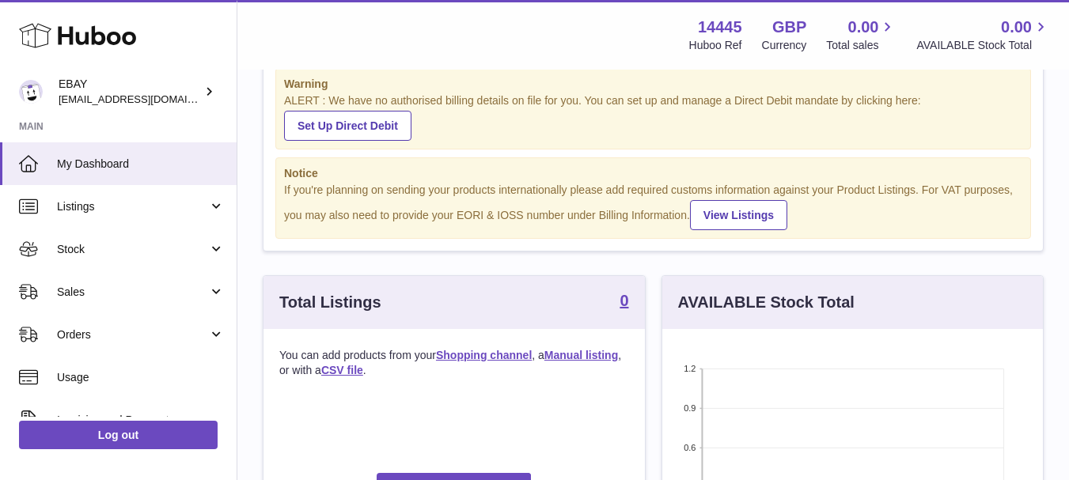
scroll to position [0, 0]
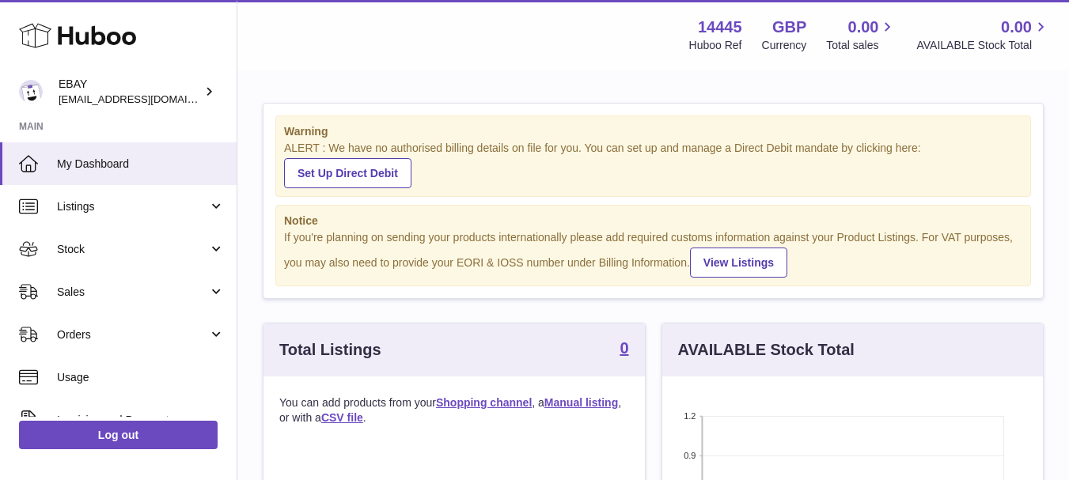
click at [423, 229] on div "Notice If you're planning on sending your products internationally please add r…" at bounding box center [653, 245] width 756 height 81
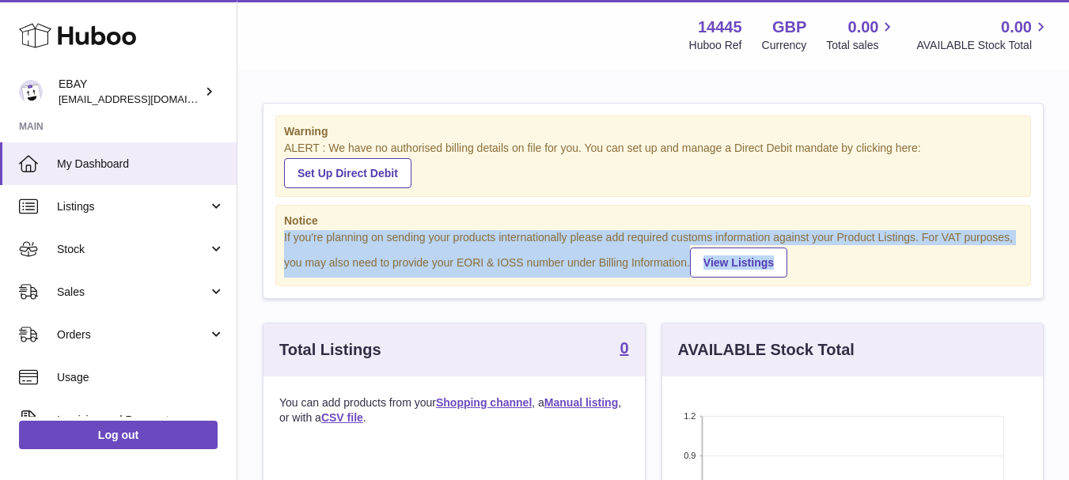
click at [423, 229] on div "Notice If you're planning on sending your products internationally please add r…" at bounding box center [653, 245] width 756 height 81
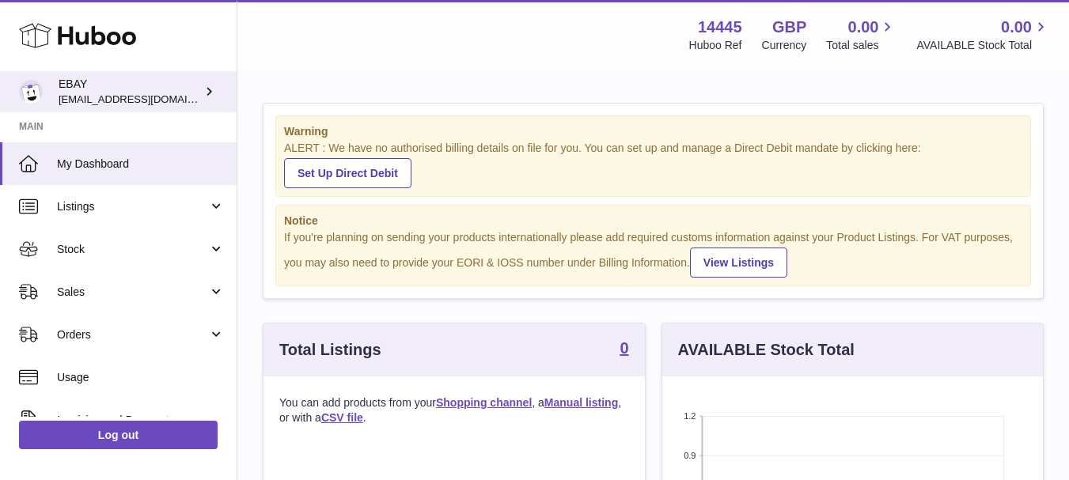
click at [183, 103] on span "[EMAIL_ADDRESS][DOMAIN_NAME]" at bounding box center [146, 99] width 174 height 13
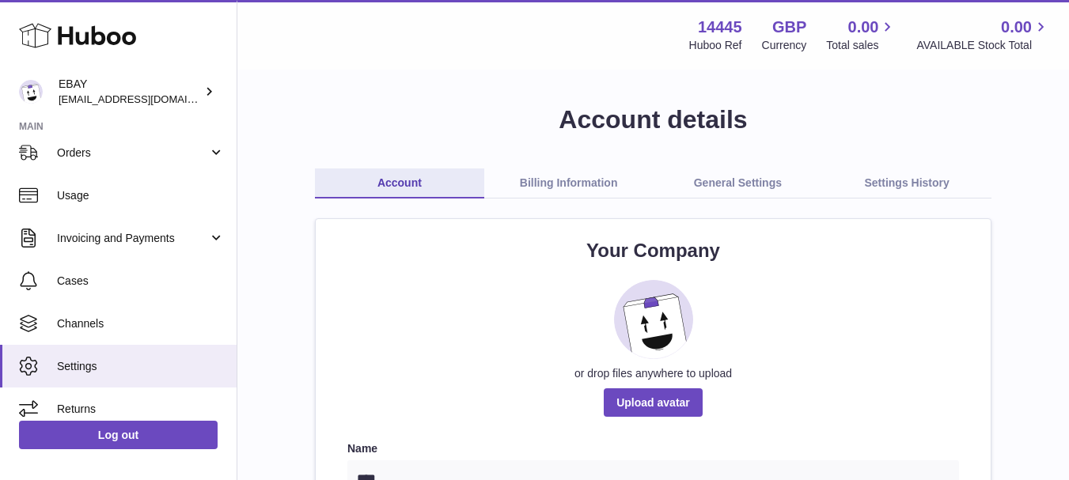
scroll to position [195, 0]
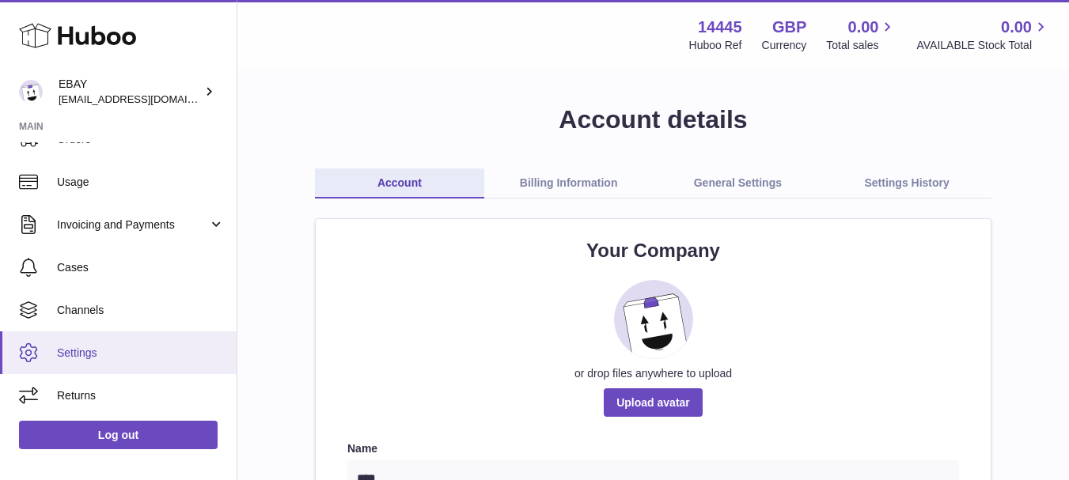
click at [182, 354] on span "Settings" at bounding box center [141, 353] width 168 height 15
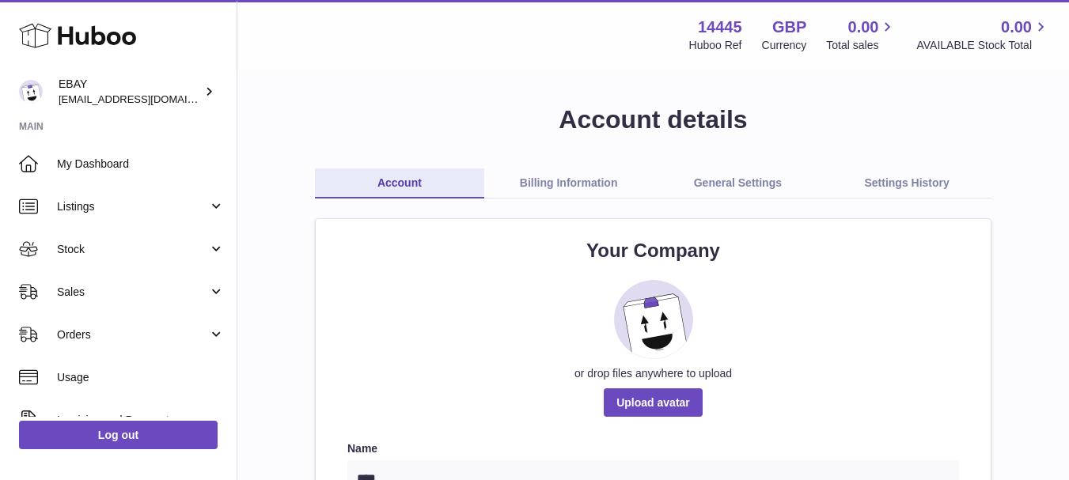
click at [908, 172] on link "Settings History" at bounding box center [906, 184] width 169 height 30
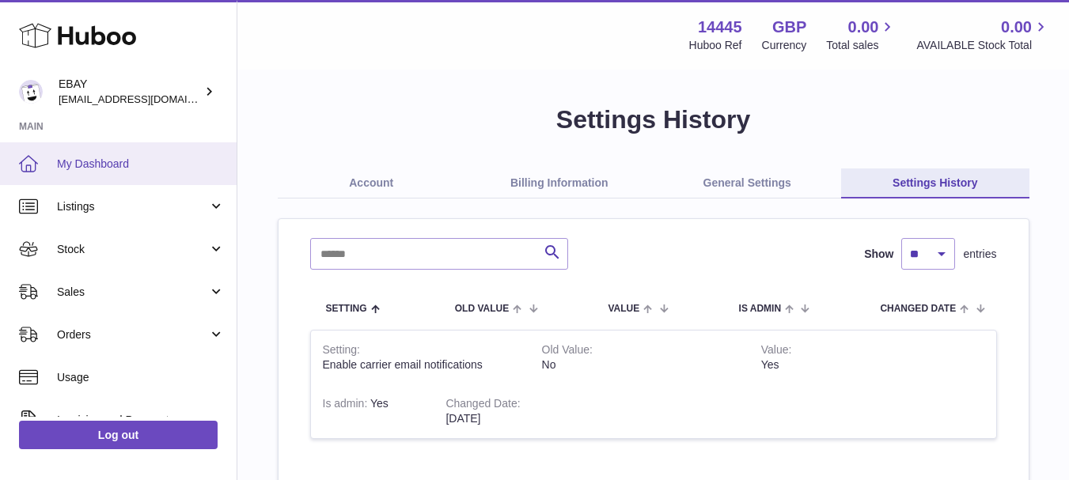
click at [153, 151] on link "My Dashboard" at bounding box center [118, 163] width 237 height 43
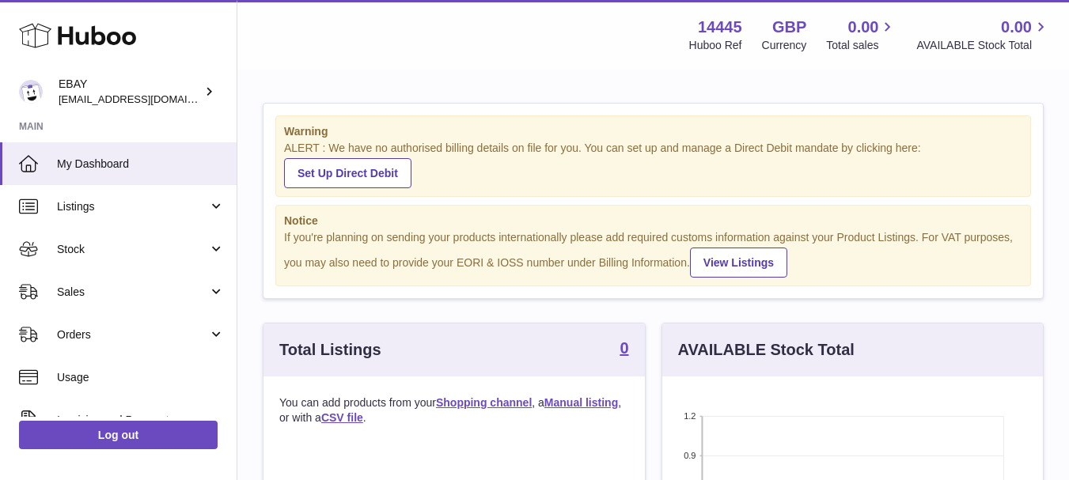
scroll to position [247, 381]
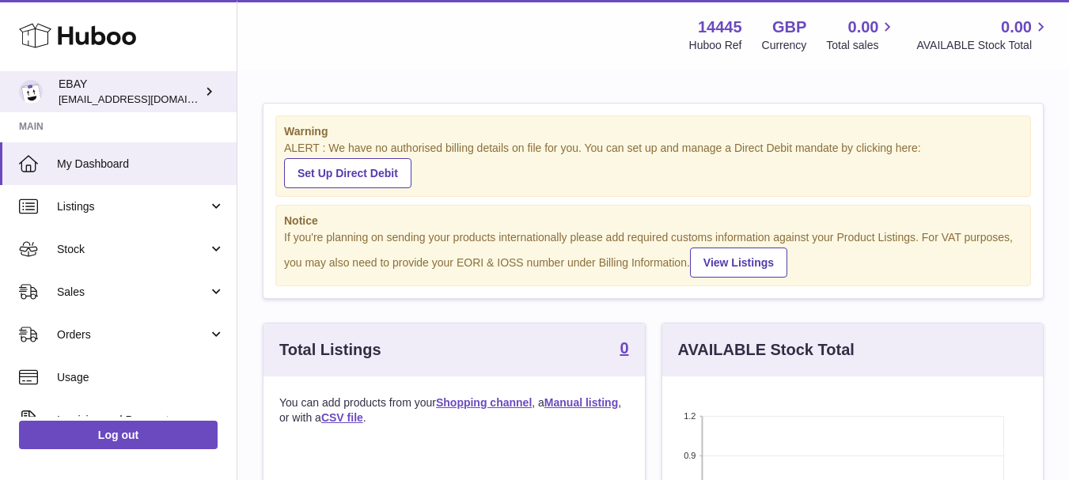
click at [159, 97] on span "[EMAIL_ADDRESS][DOMAIN_NAME]" at bounding box center [146, 99] width 174 height 13
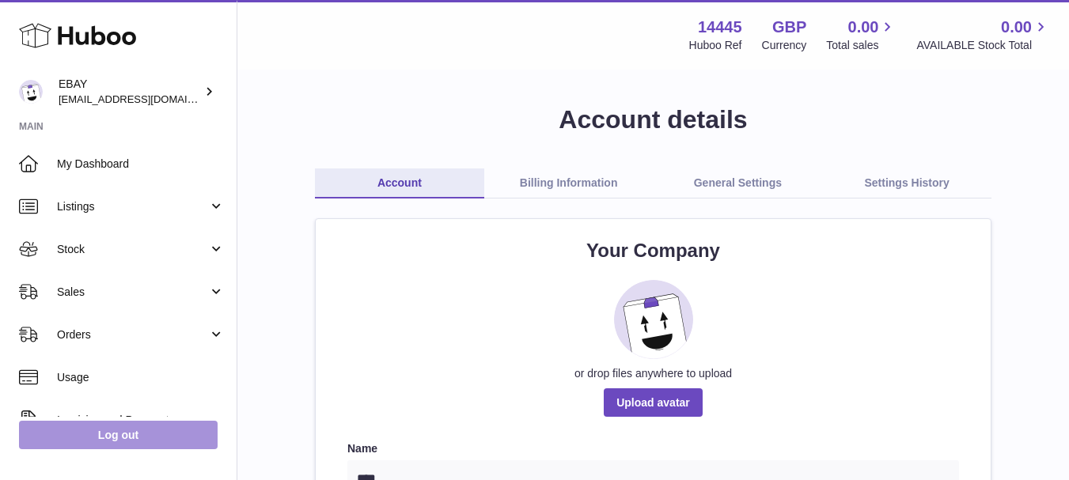
click at [133, 439] on link "Log out" at bounding box center [118, 435] width 199 height 28
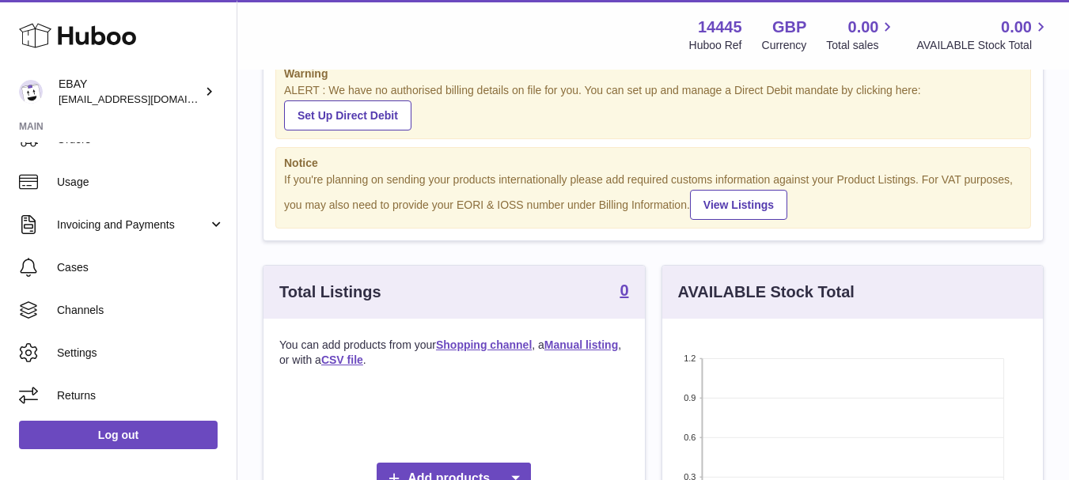
scroll to position [194, 0]
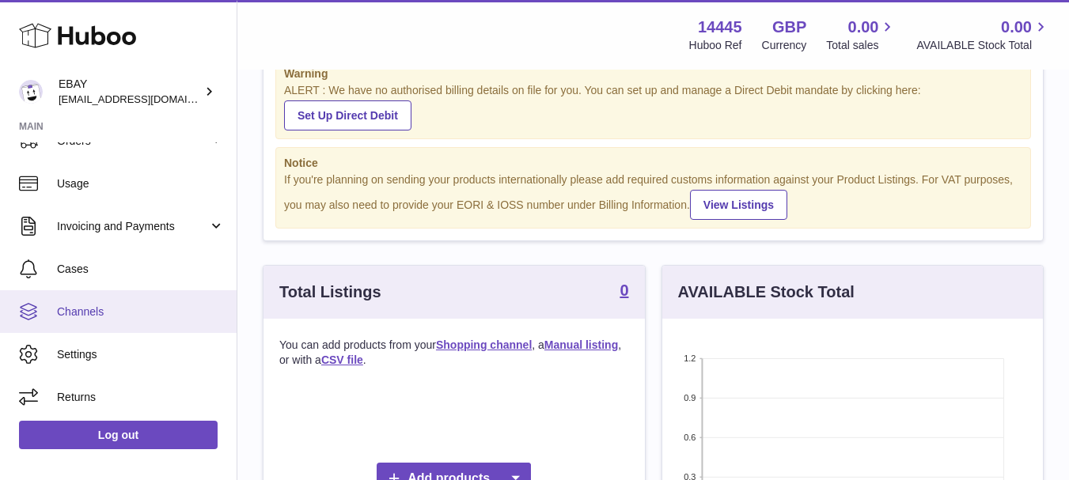
click at [162, 324] on link "Channels" at bounding box center [118, 311] width 237 height 43
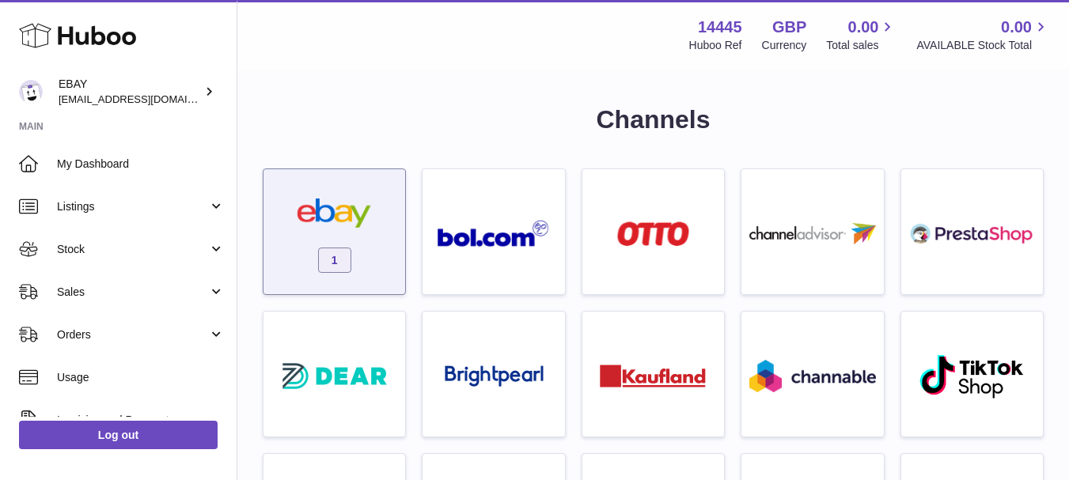
click at [320, 269] on span "1" at bounding box center [334, 260] width 33 height 25
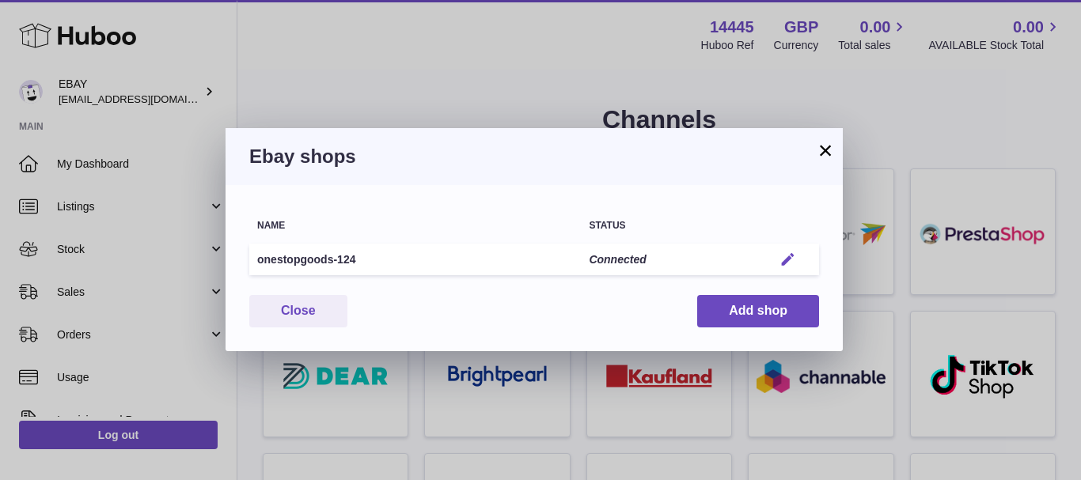
click at [790, 252] on em "button" at bounding box center [787, 260] width 17 height 17
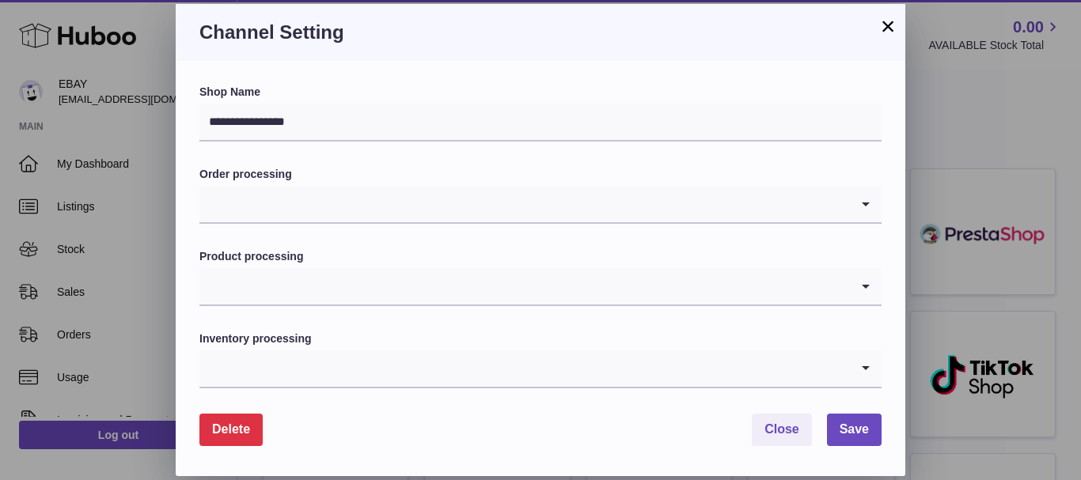
click at [238, 428] on span "Delete" at bounding box center [231, 428] width 38 height 13
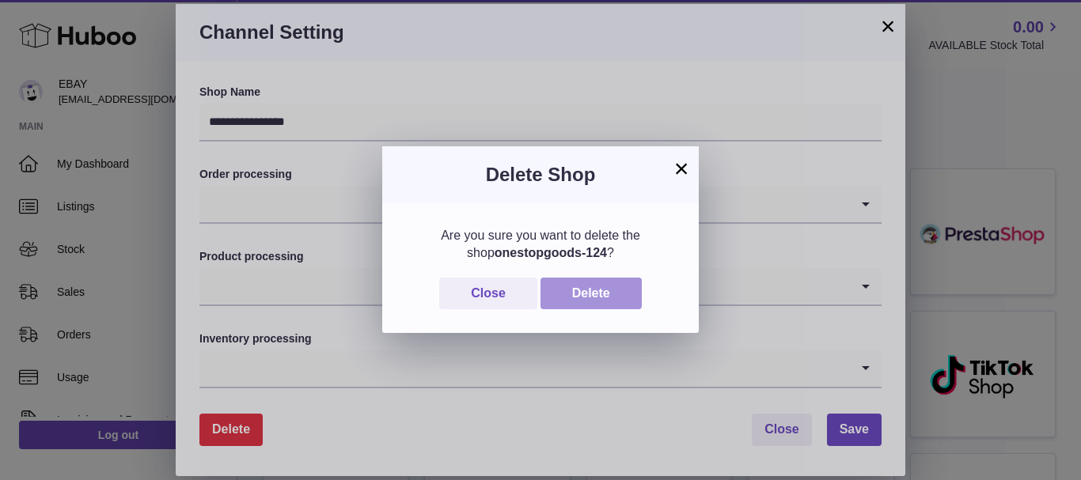
click at [621, 290] on button "Delete" at bounding box center [590, 294] width 101 height 32
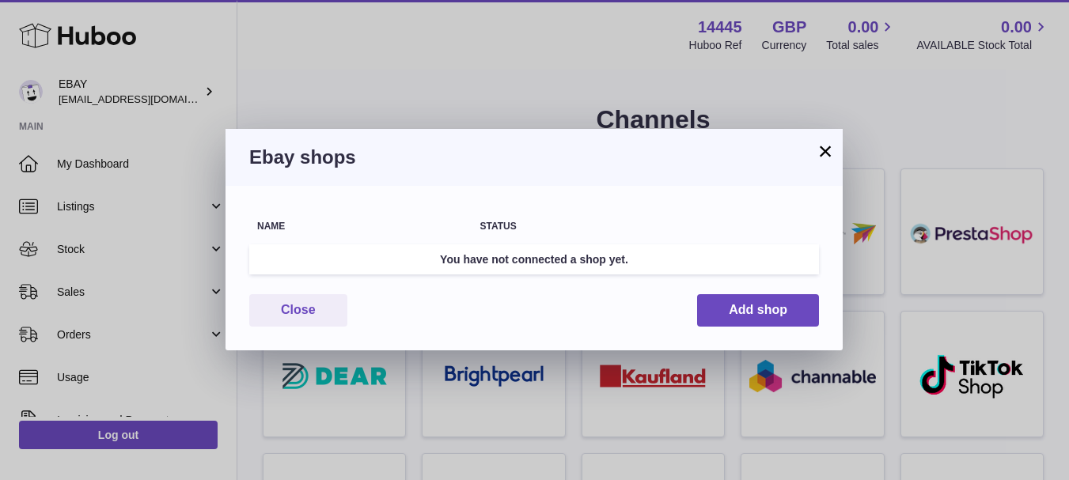
click at [825, 150] on button "×" at bounding box center [825, 151] width 19 height 19
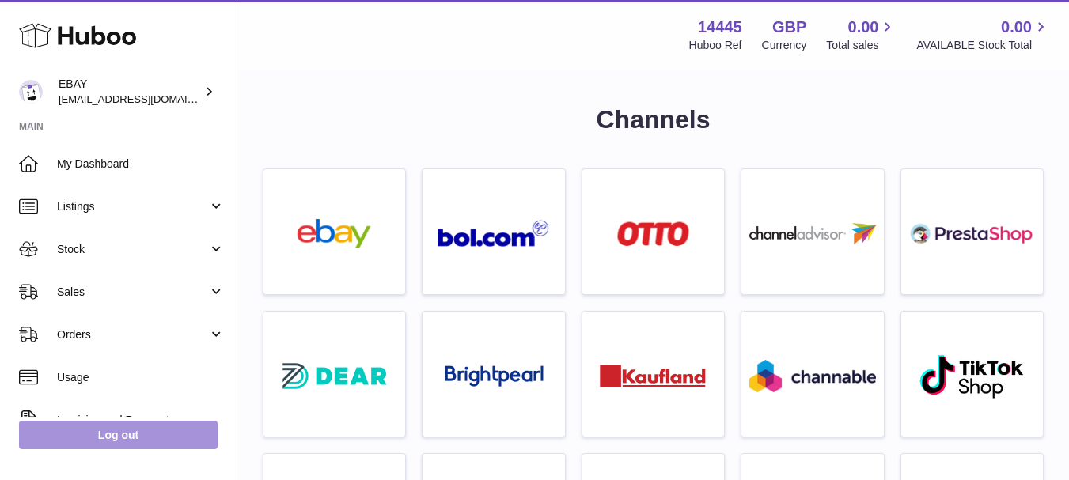
click at [138, 444] on link "Log out" at bounding box center [118, 435] width 199 height 28
